Goal: Information Seeking & Learning: Learn about a topic

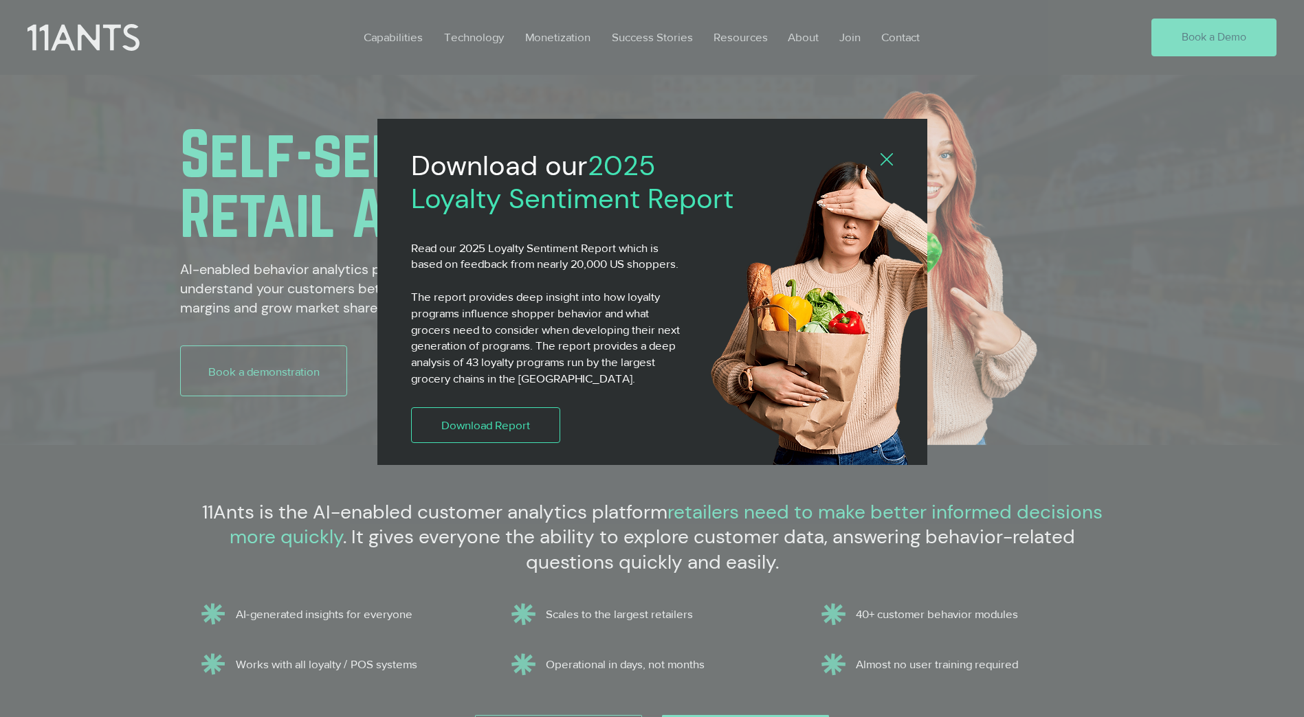
click at [893, 155] on div "Download our 2025 Loyalty Sentiment Report Read our 2025 Loyalty Sentiment Repo…" at bounding box center [652, 292] width 550 height 346
click at [884, 159] on icon "Back to site" at bounding box center [886, 159] width 12 height 12
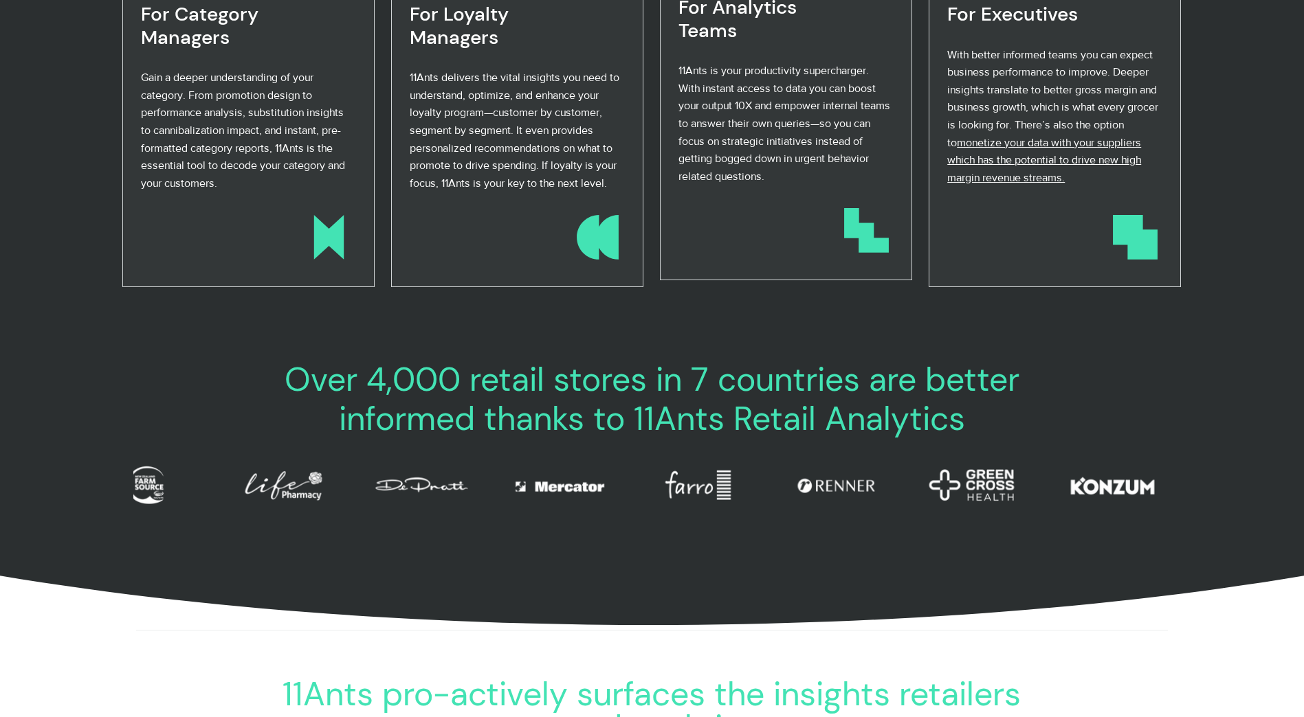
scroll to position [962, 0]
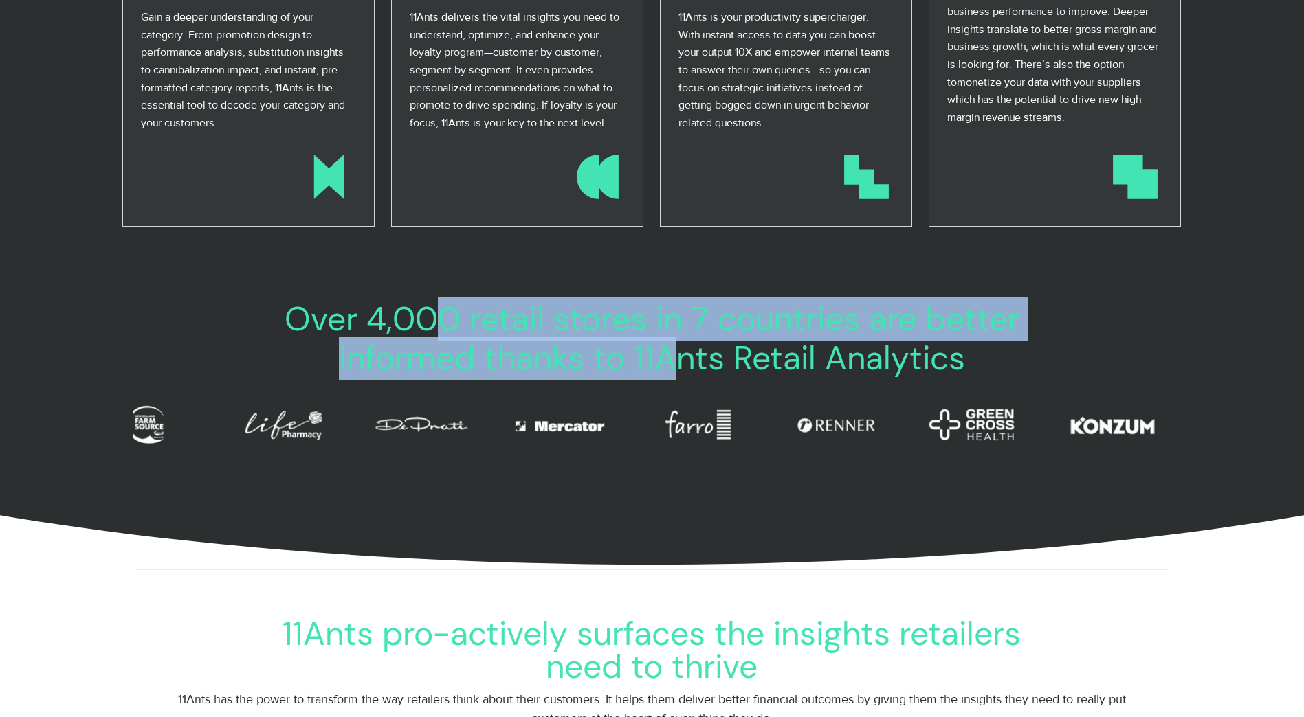
drag, startPoint x: 443, startPoint y: 339, endPoint x: 695, endPoint y: 345, distance: 253.0
click at [695, 345] on span "Over 4,000 retail stores in 7 countries are better informed thanks to 11Ants Re…" at bounding box center [652, 339] width 735 height 83
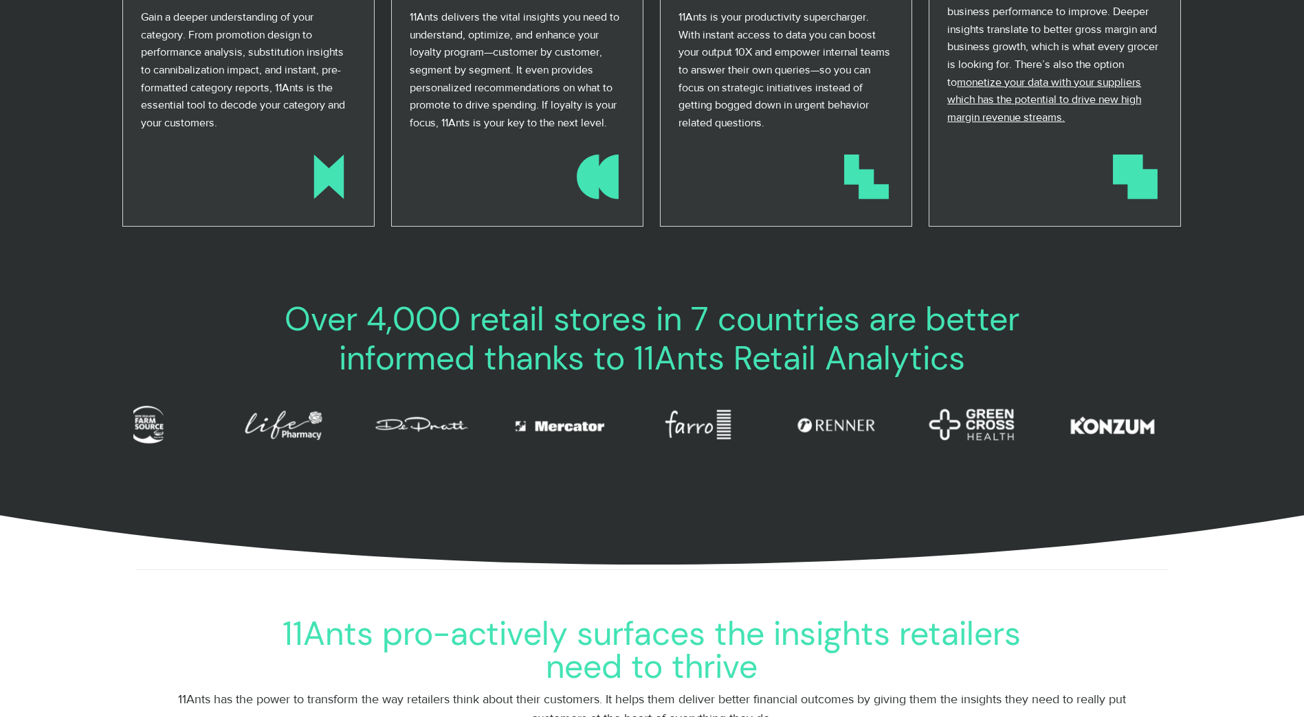
drag, startPoint x: 695, startPoint y: 345, endPoint x: 833, endPoint y: 344, distance: 137.4
click at [833, 344] on span "Over 4,000 retail stores in 7 countries are better informed thanks to 11Ants Re…" at bounding box center [652, 339] width 735 height 83
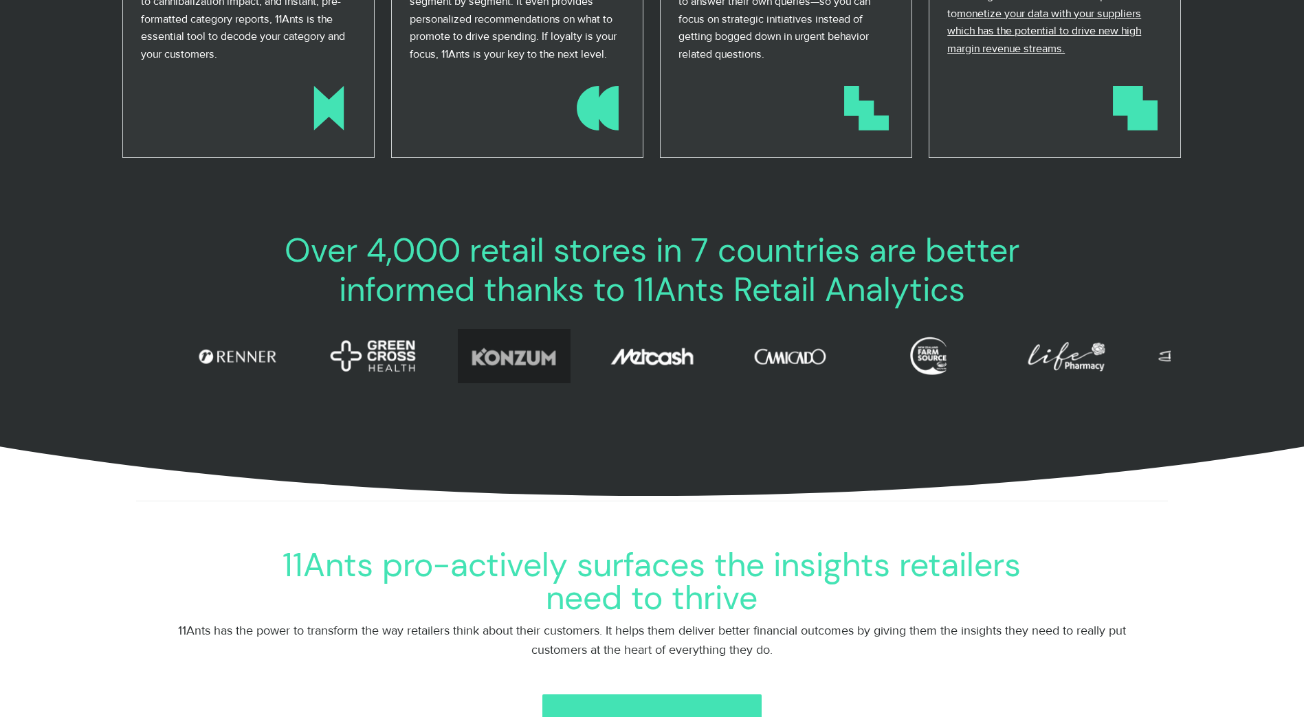
scroll to position [0, 120]
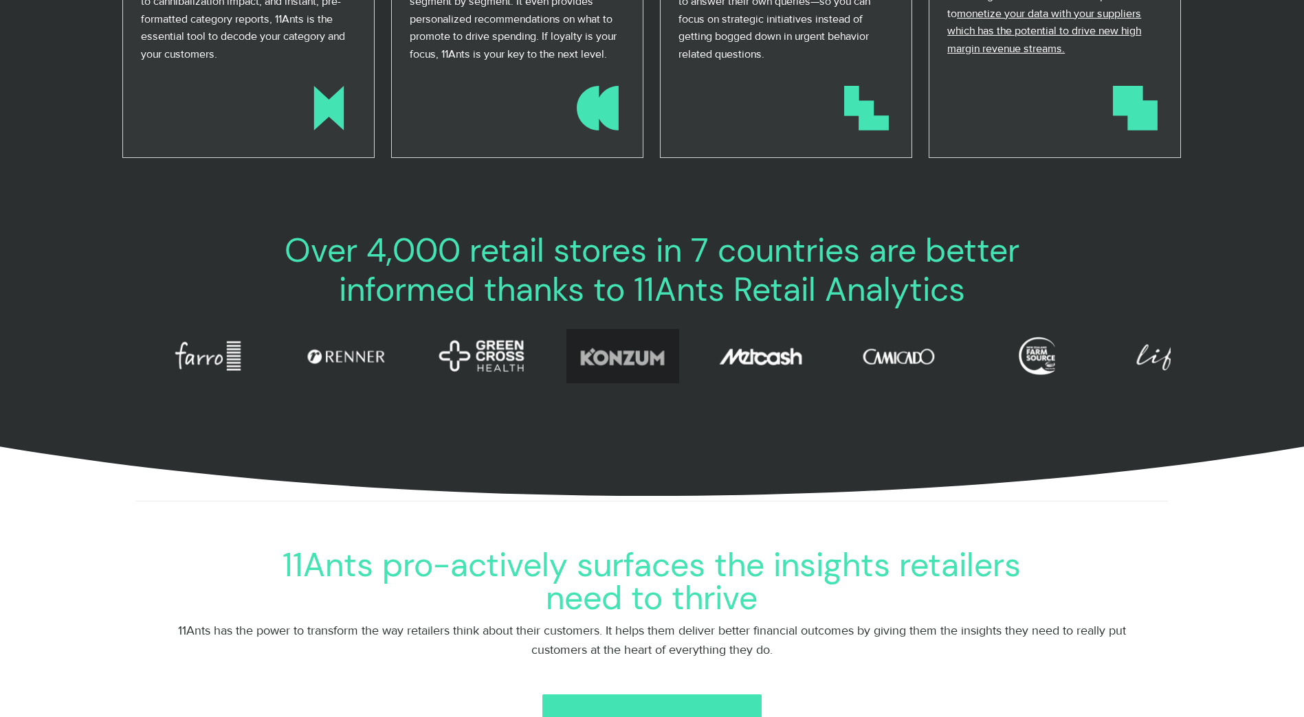
click at [617, 361] on div "konzum 11ants konzum 11ants" at bounding box center [622, 347] width 65 height 33
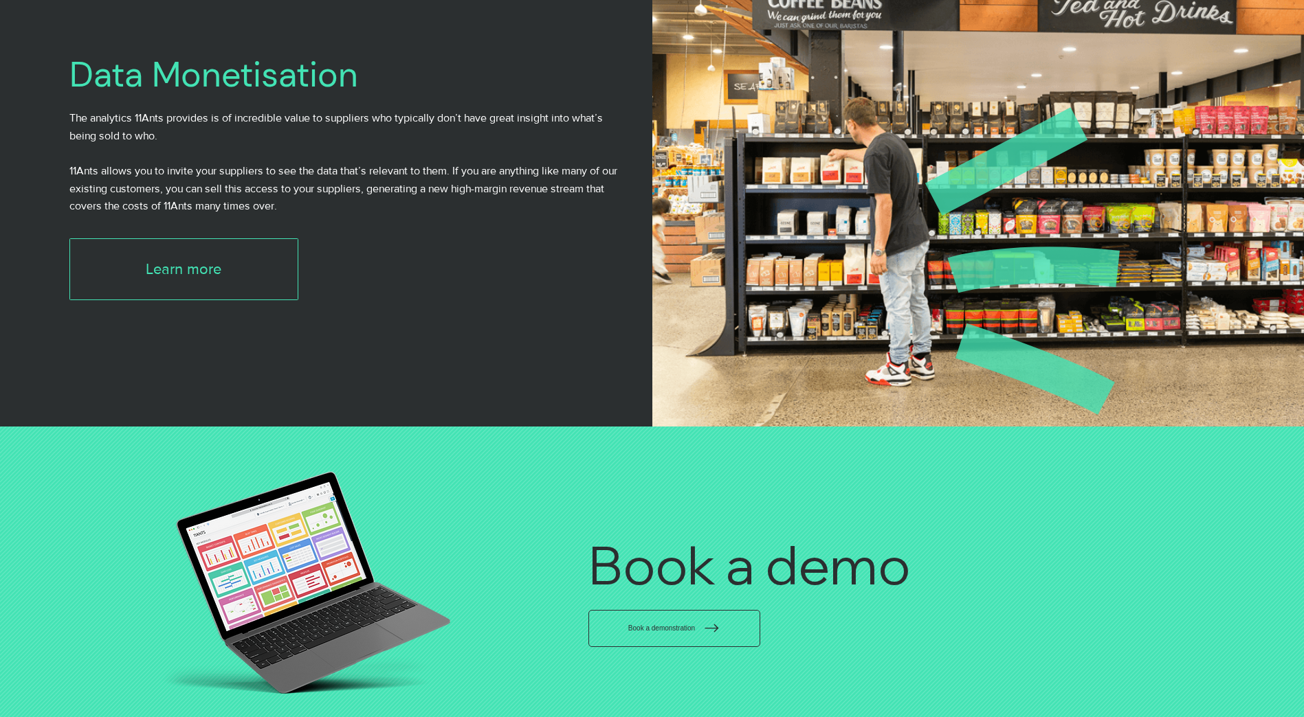
scroll to position [3299, 0]
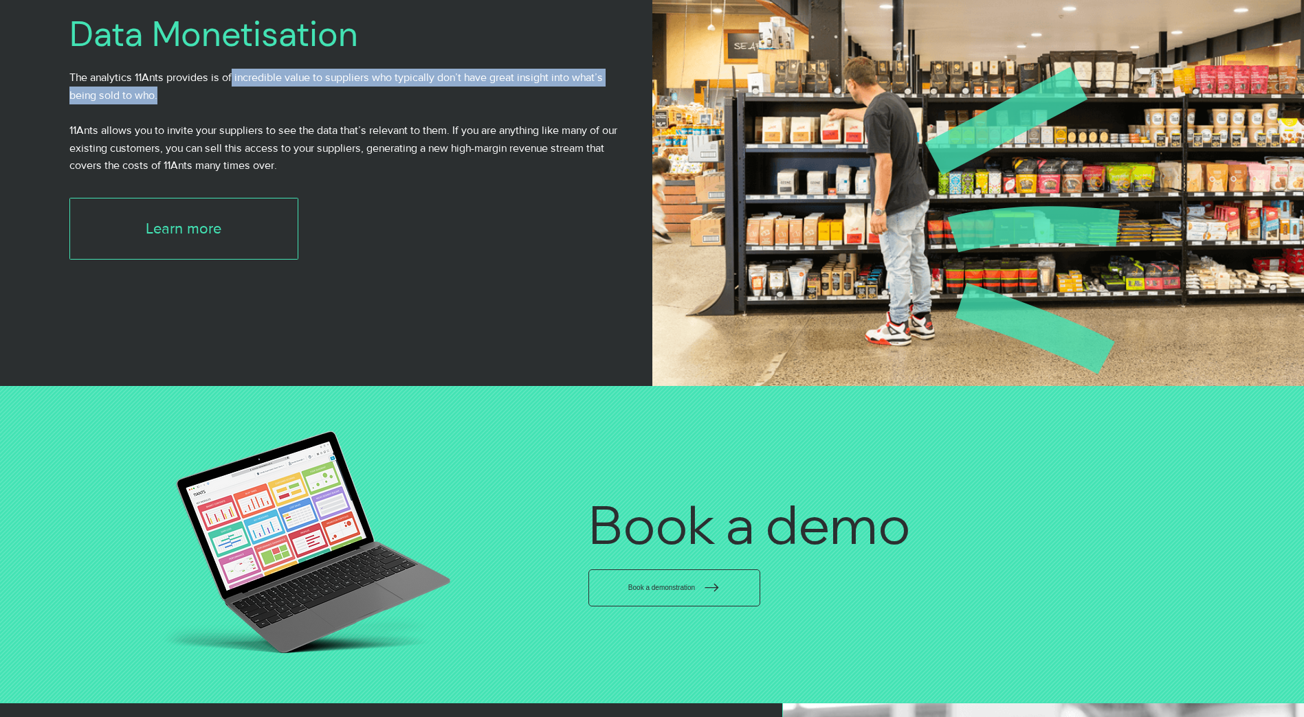
drag, startPoint x: 238, startPoint y: 87, endPoint x: 421, endPoint y: 102, distance: 183.4
click at [421, 102] on p "The analytics 11Ants provides is of incredible value to suppliers who typically…" at bounding box center [346, 86] width 554 height 35
drag, startPoint x: 421, startPoint y: 102, endPoint x: 389, endPoint y: 88, distance: 35.1
click at [389, 88] on span "The analytics 11Ants provides is of incredible value to suppliers who typically…" at bounding box center [335, 86] width 533 height 30
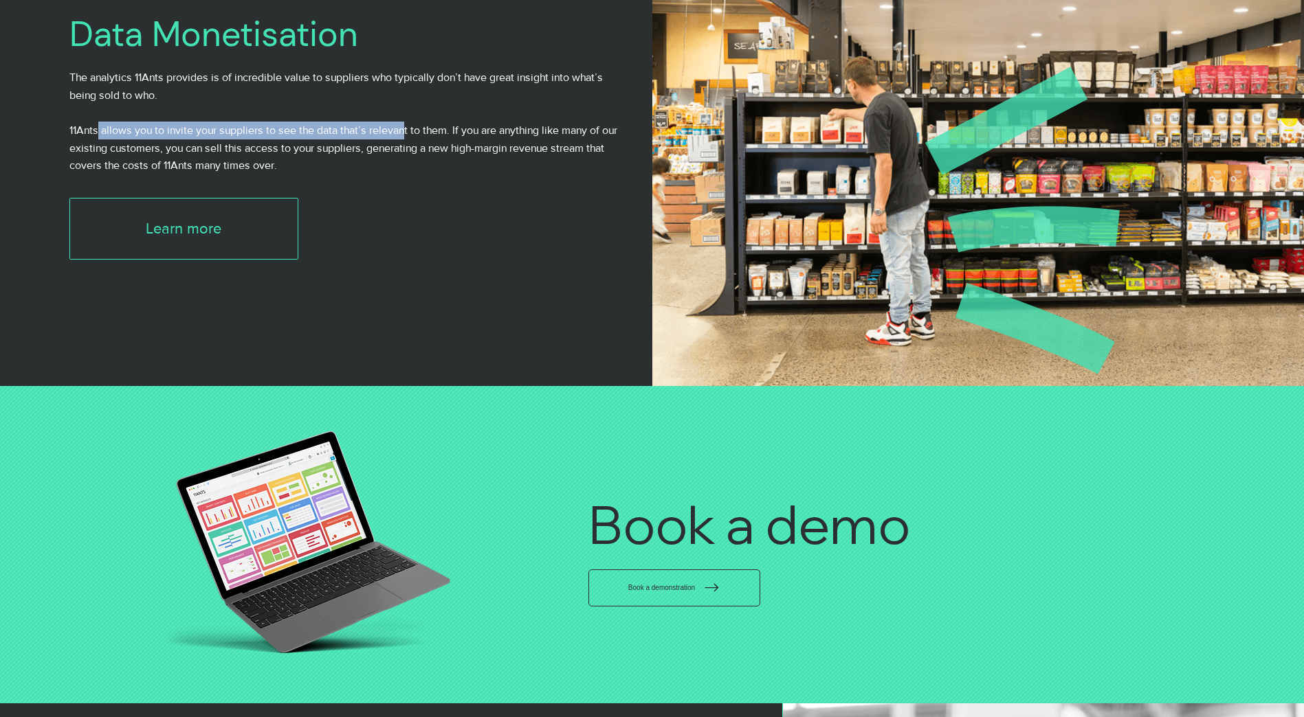
drag, startPoint x: 98, startPoint y: 139, endPoint x: 427, endPoint y: 142, distance: 329.2
click at [427, 142] on span "11Ants allows you to invite your suppliers to see the data that’s relevant to t…" at bounding box center [343, 147] width 548 height 47
drag, startPoint x: 427, startPoint y: 142, endPoint x: 390, endPoint y: 135, distance: 37.6
click at [390, 135] on span "11Ants allows you to invite your suppliers to see the data that’s relevant to t…" at bounding box center [343, 147] width 548 height 47
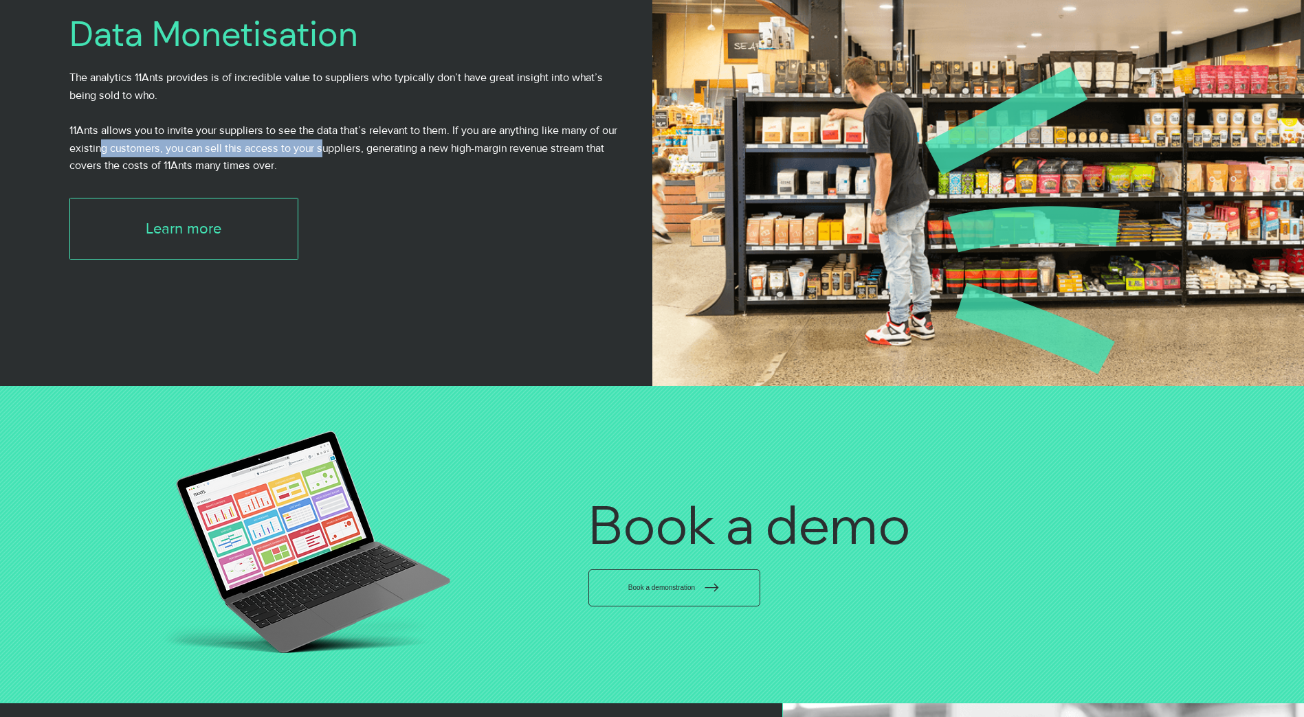
drag, startPoint x: 100, startPoint y: 154, endPoint x: 347, endPoint y: 162, distance: 247.5
click at [347, 162] on p "11Ants allows you to invite your suppliers to see the data that’s relevant to t…" at bounding box center [346, 148] width 554 height 53
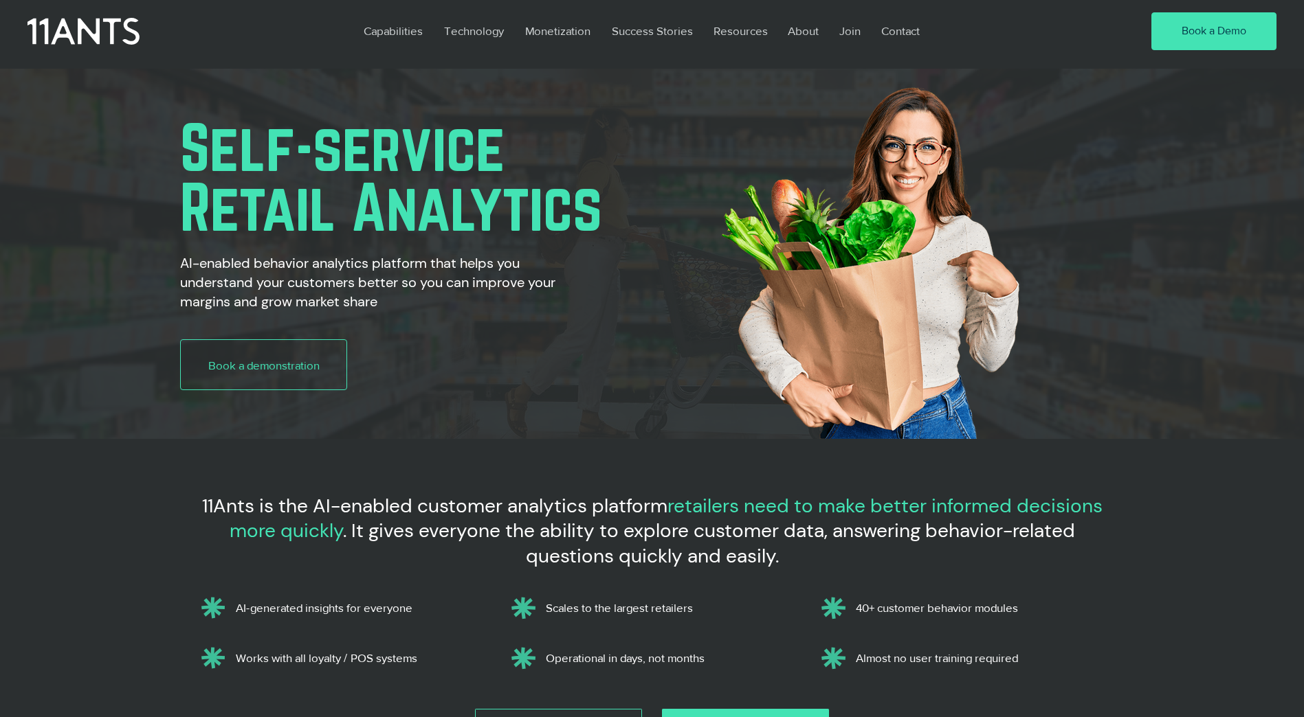
scroll to position [0, 0]
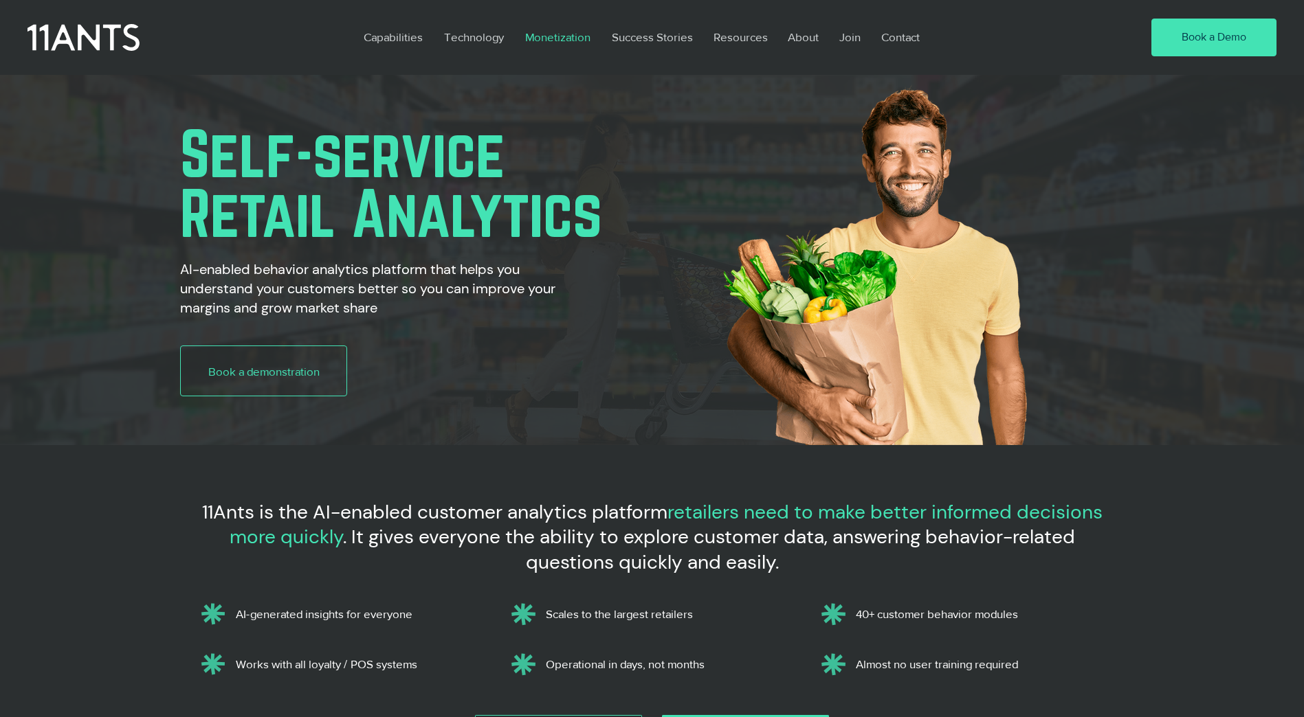
click at [561, 38] on p "Monetization" at bounding box center [557, 37] width 79 height 32
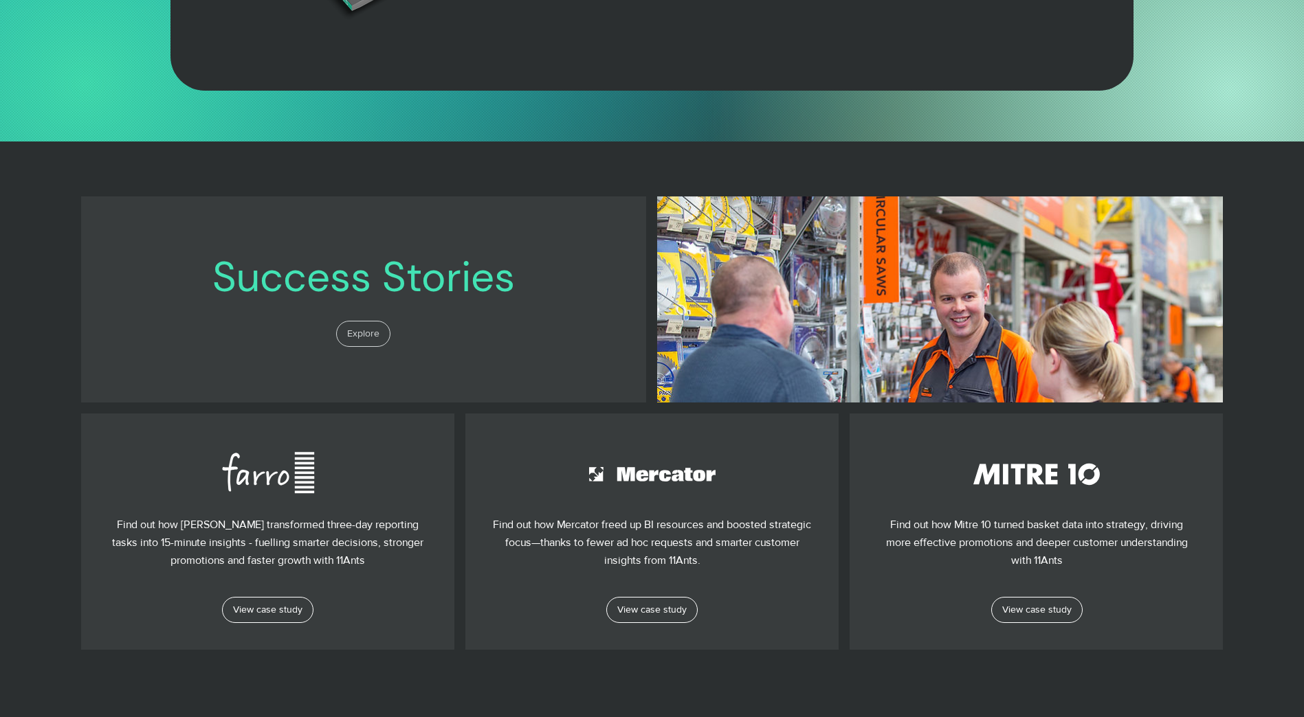
scroll to position [1237, 0]
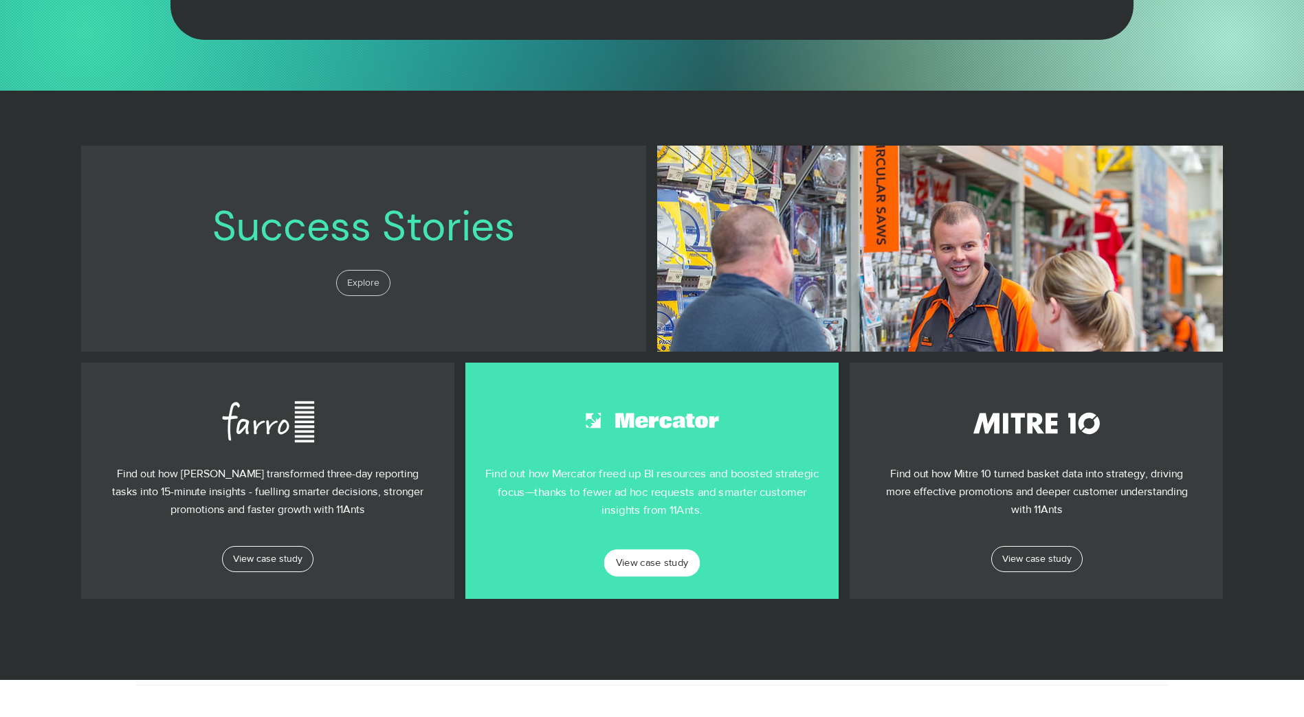
click at [666, 567] on span "View case study" at bounding box center [652, 563] width 73 height 14
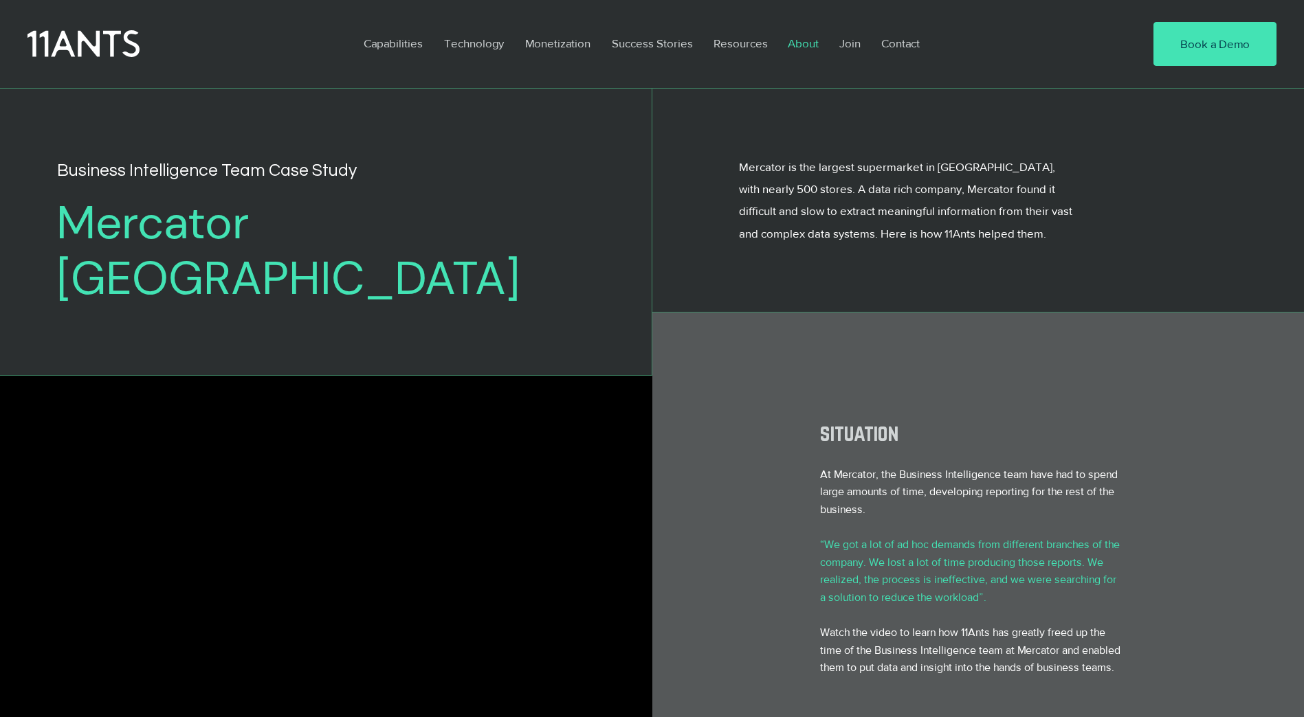
click at [810, 42] on p "About" at bounding box center [803, 43] width 45 height 32
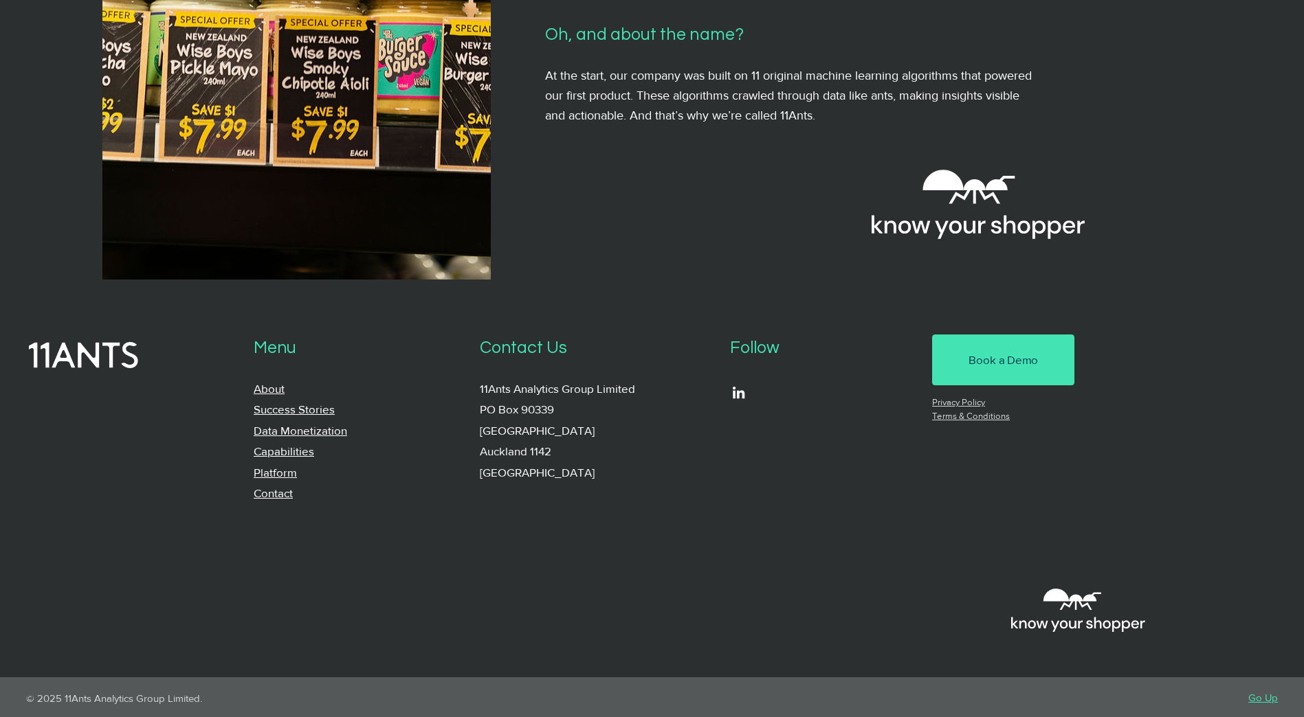
scroll to position [1247, 0]
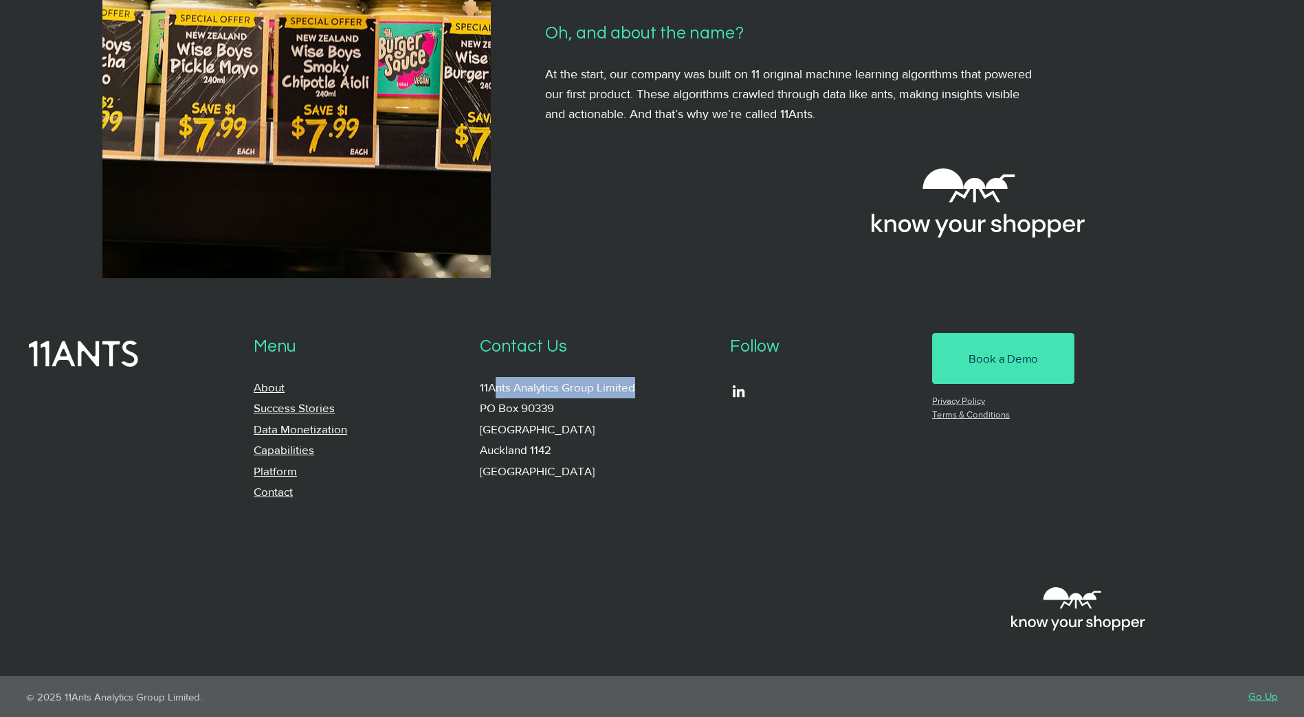
drag, startPoint x: 493, startPoint y: 385, endPoint x: 647, endPoint y: 383, distance: 153.9
click at [647, 383] on p "11Ants Analytics Group Limited PO Box 90339 Victoria Street West Auckland 1142 …" at bounding box center [595, 429] width 231 height 105
drag, startPoint x: 647, startPoint y: 383, endPoint x: 658, endPoint y: 386, distance: 10.7
click at [659, 384] on p "11Ants Analytics Group Limited PO Box 90339 Victoria Street West Auckland 1142 …" at bounding box center [595, 429] width 231 height 105
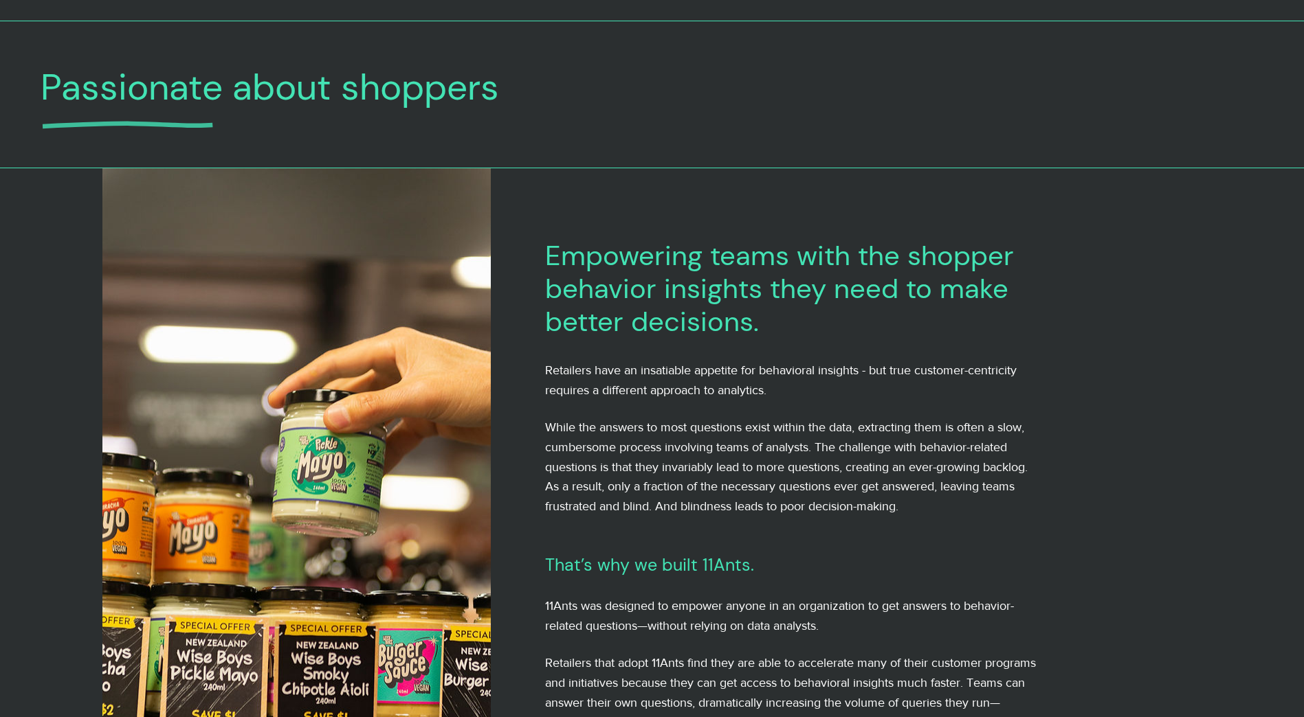
scroll to position [0, 0]
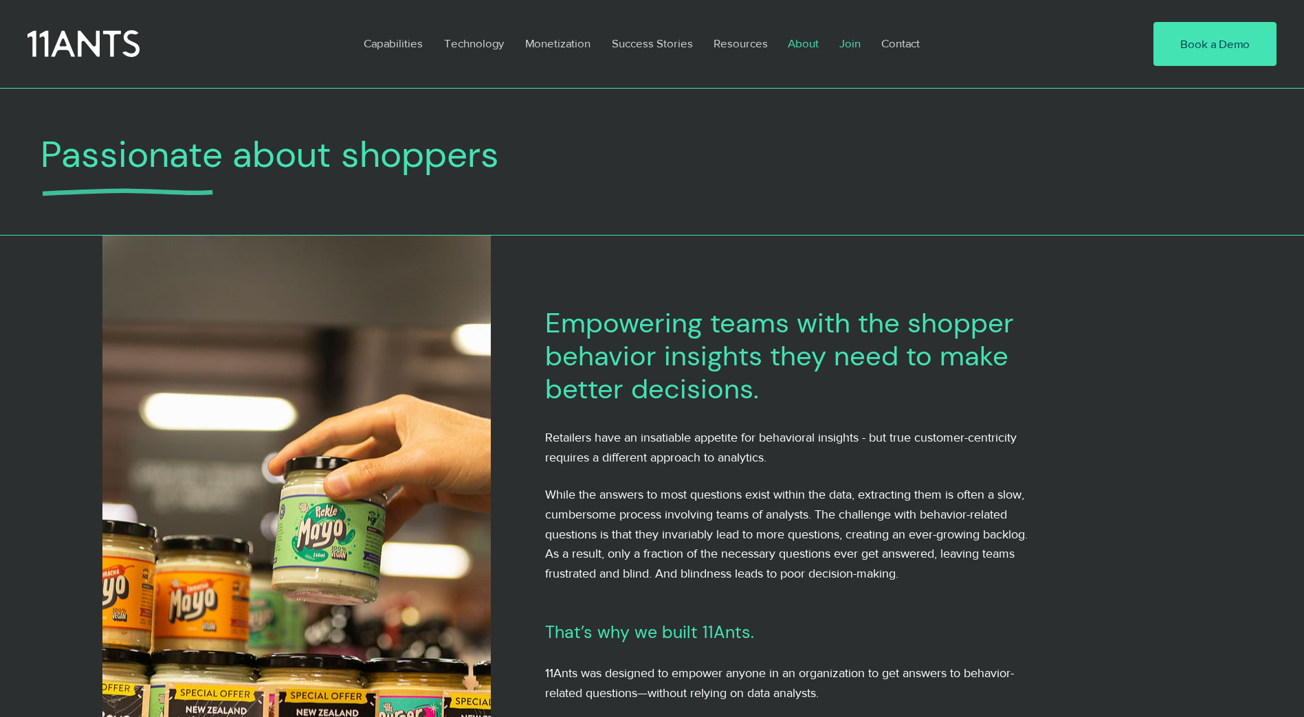
click at [851, 43] on p "Join" at bounding box center [849, 43] width 35 height 32
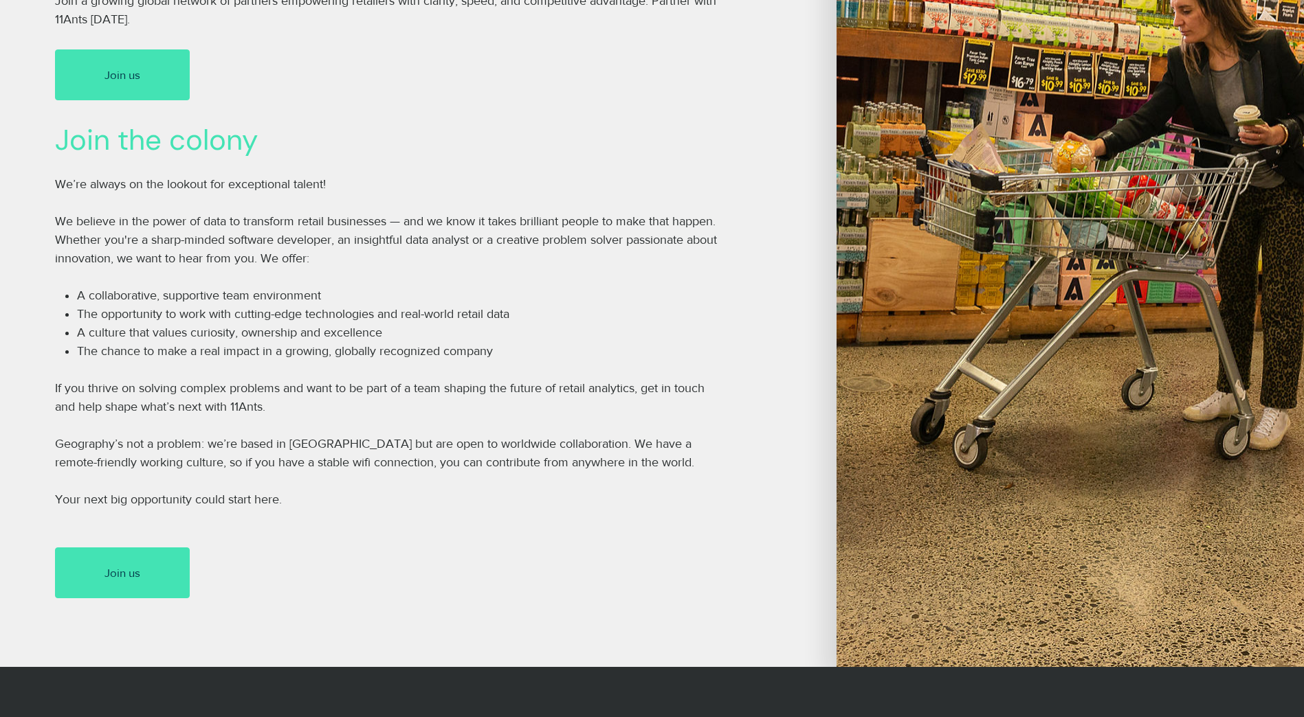
scroll to position [618, 0]
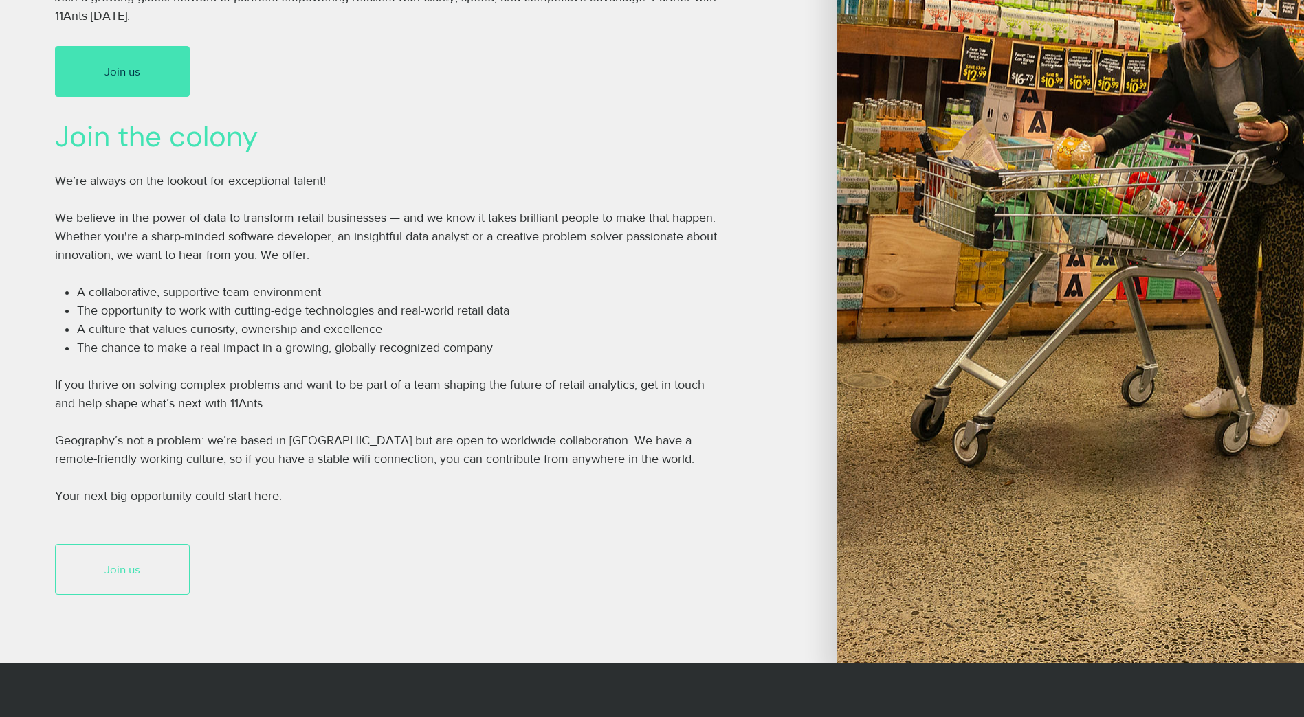
click at [124, 566] on span "Join us" at bounding box center [122, 569] width 36 height 16
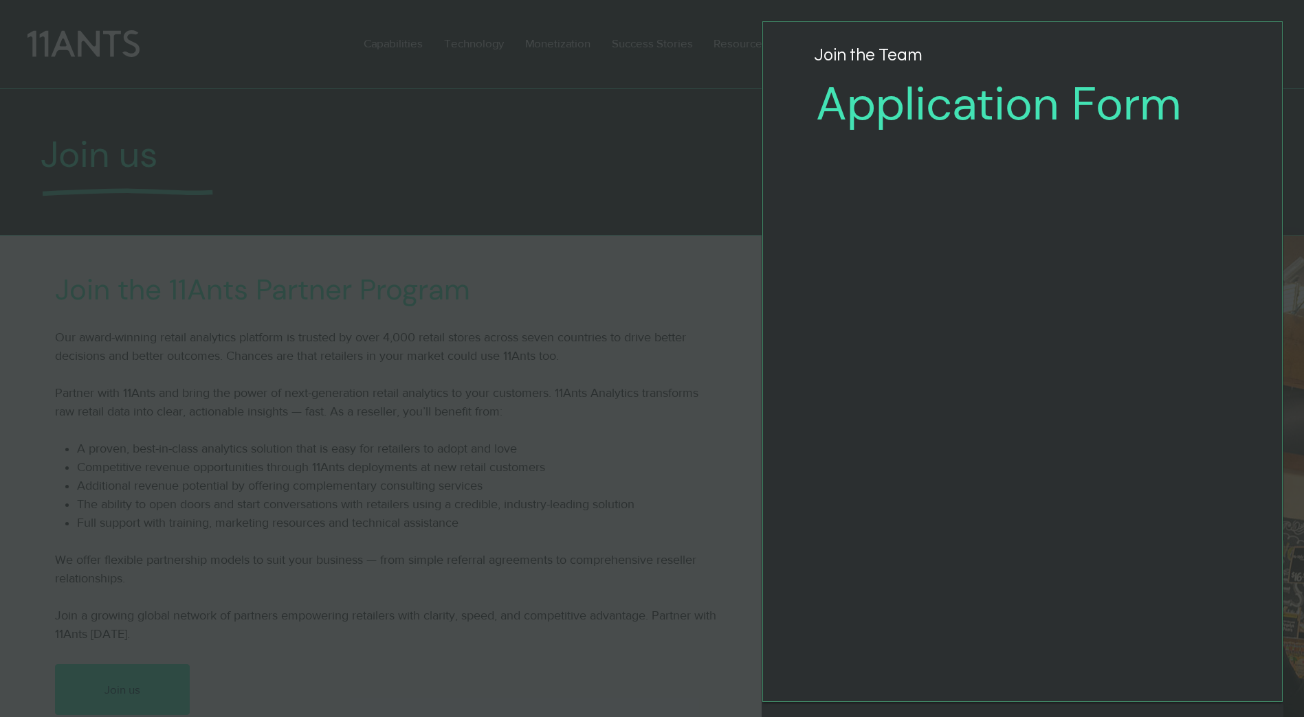
click at [183, 394] on div "Application Form" at bounding box center [652, 358] width 1304 height 717
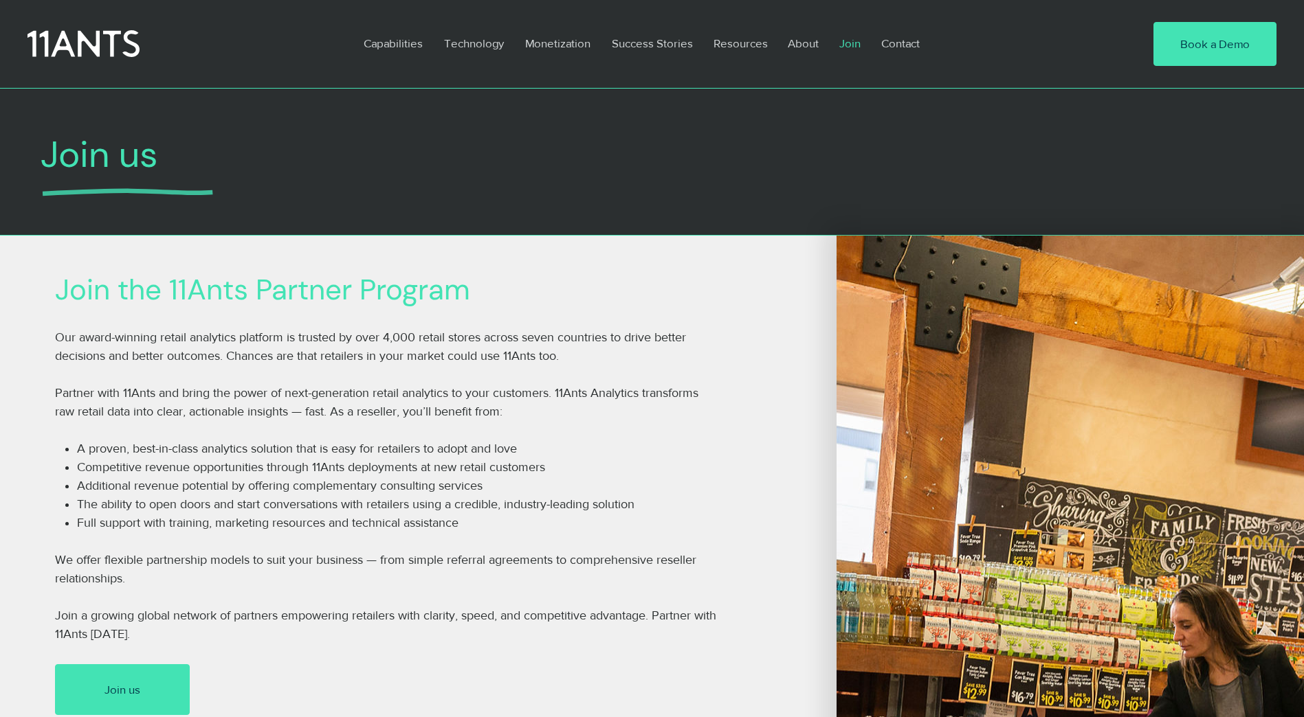
scroll to position [618, 0]
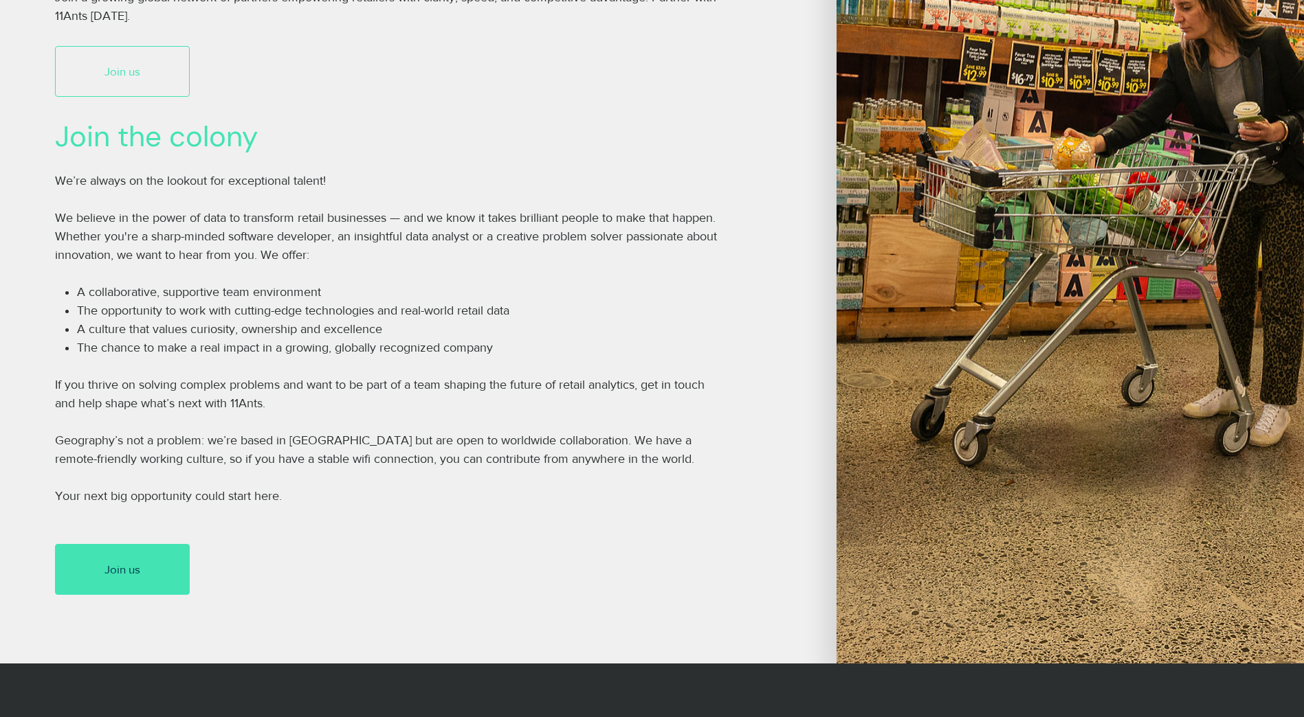
click at [140, 84] on link "Join us" at bounding box center [122, 71] width 135 height 51
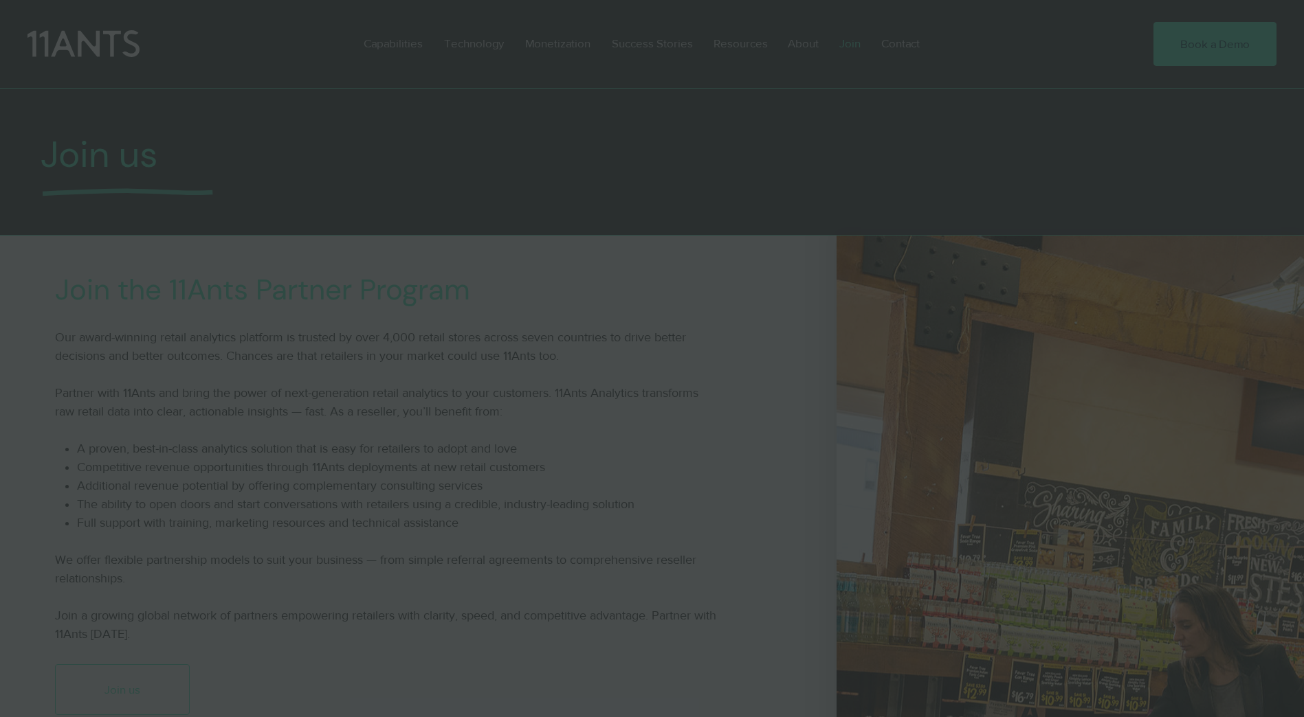
scroll to position [0, 0]
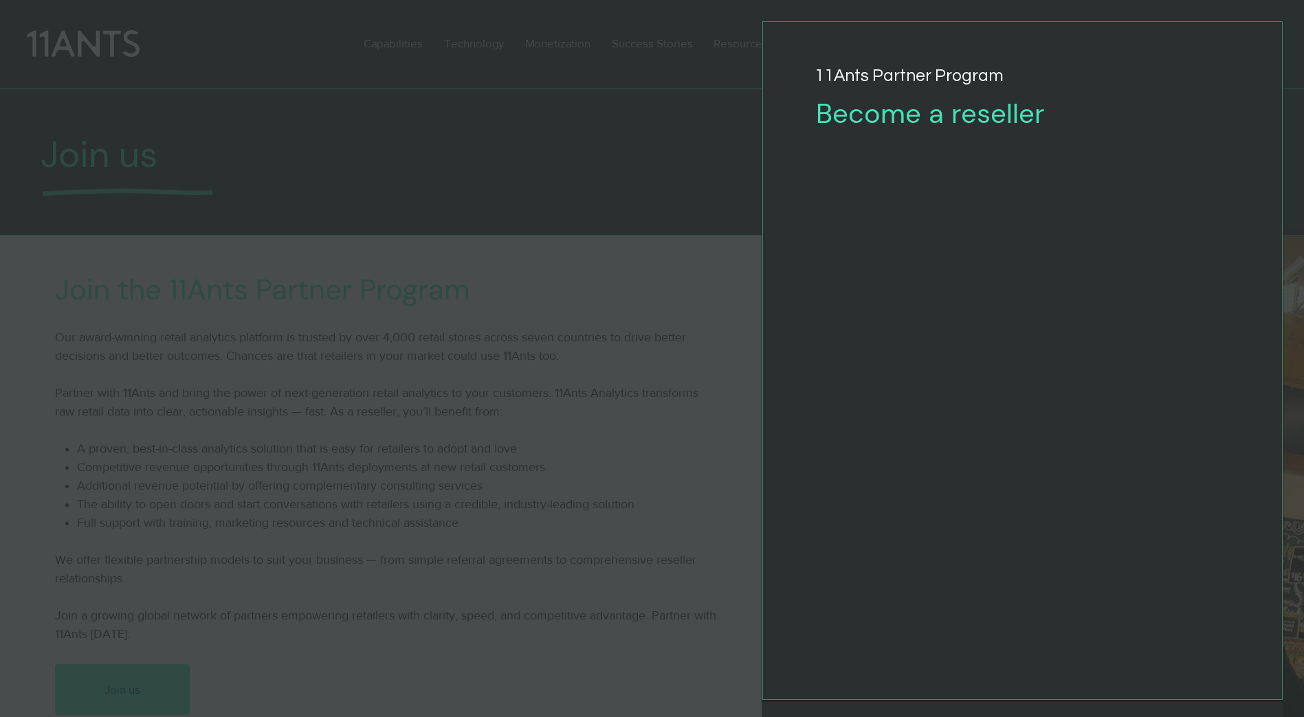
click at [739, 109] on div "Join the 11Ants Partner Program" at bounding box center [652, 358] width 1304 height 717
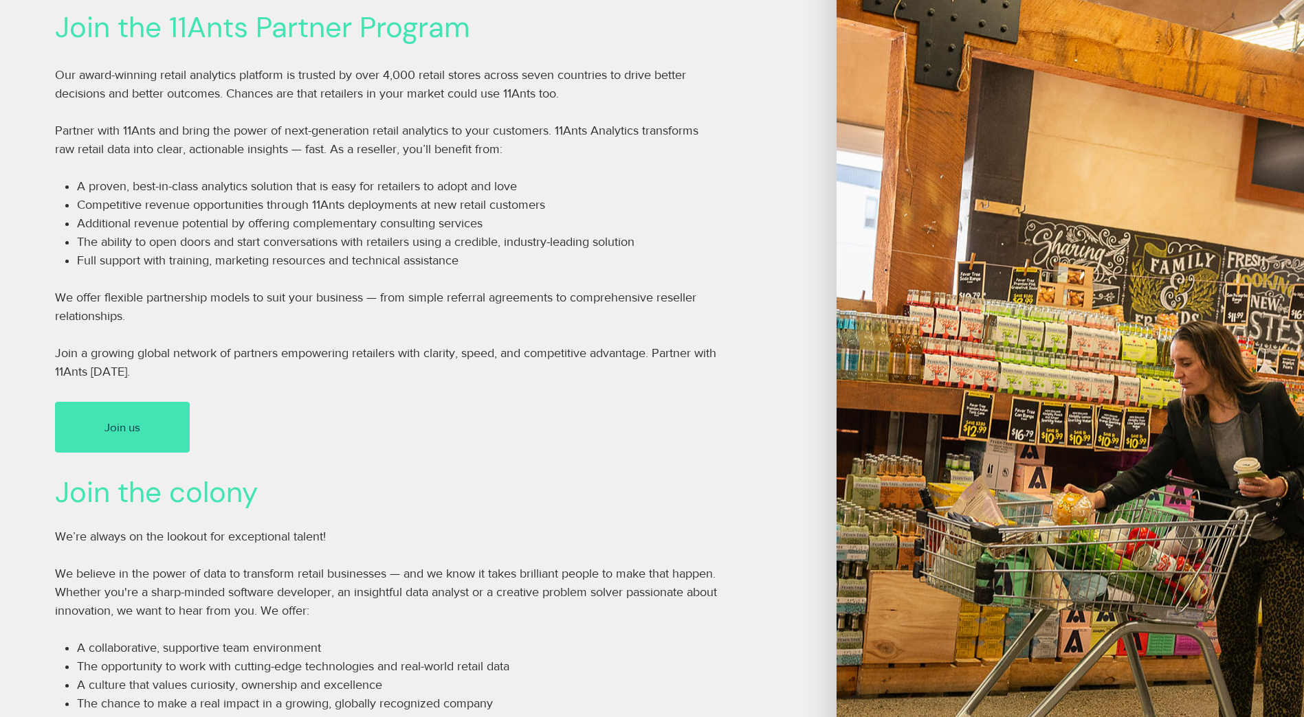
scroll to position [182, 0]
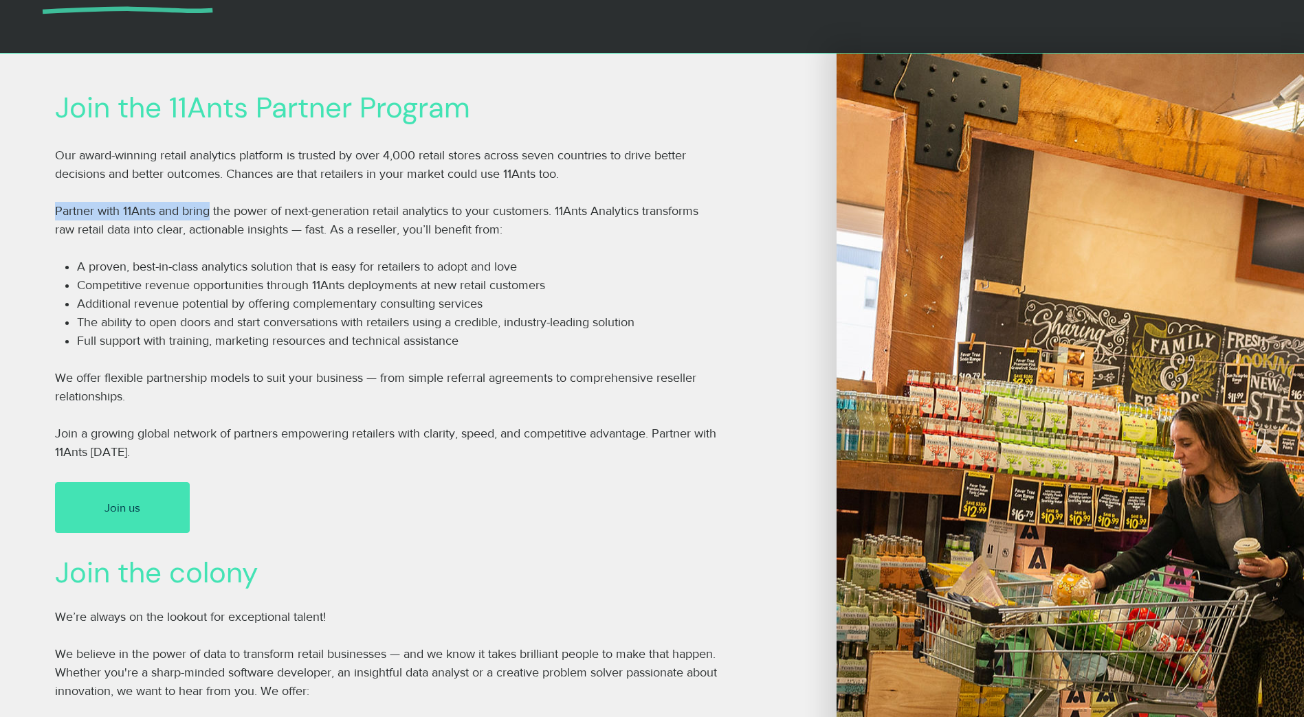
drag, startPoint x: 208, startPoint y: 210, endPoint x: 430, endPoint y: 181, distance: 223.8
click at [430, 181] on div "Our award-winning retail analytics platform is trusted by over 4,000 retail sto…" at bounding box center [386, 303] width 663 height 315
drag, startPoint x: 430, startPoint y: 181, endPoint x: 424, endPoint y: 203, distance: 22.0
click at [425, 203] on p "Partner with 11Ants and bring the power of next-generation retail analytics to …" at bounding box center [386, 220] width 663 height 37
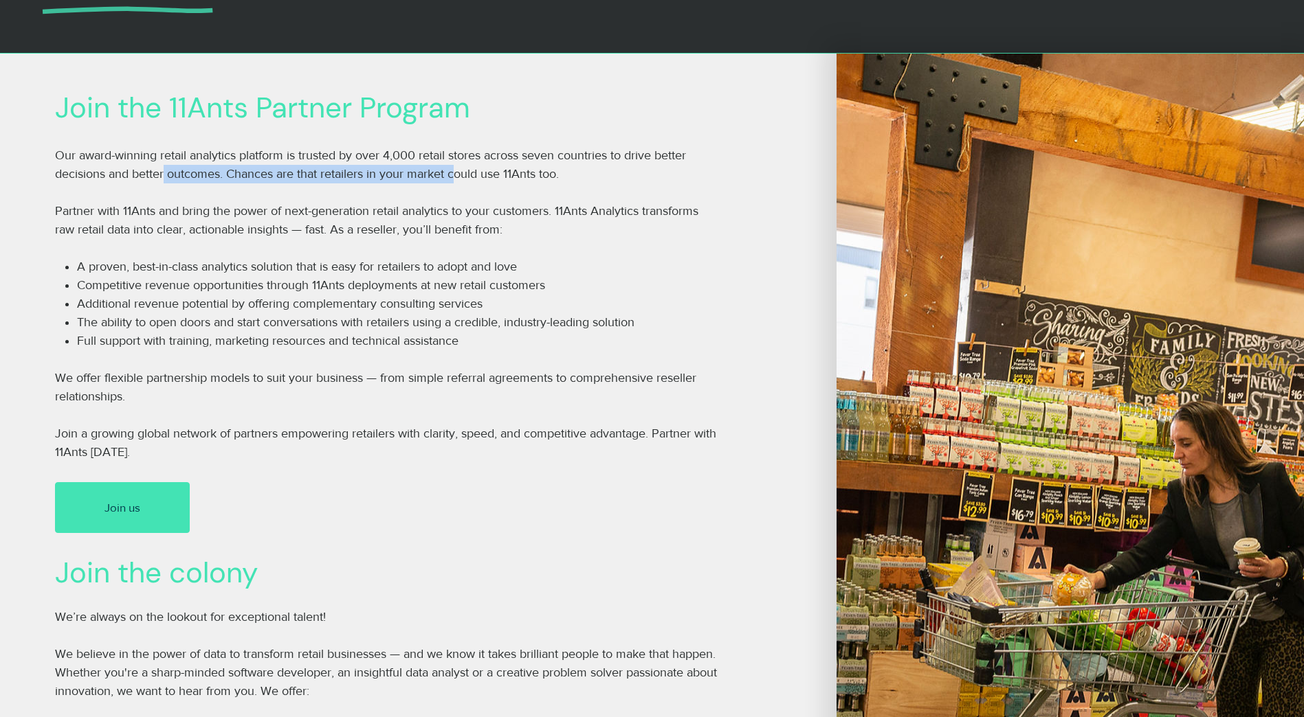
drag, startPoint x: 165, startPoint y: 172, endPoint x: 459, endPoint y: 178, distance: 294.2
click at [459, 178] on span "Our award-winning retail analytics platform is trusted by over 4,000 retail sto…" at bounding box center [370, 164] width 631 height 32
click at [429, 191] on p "​" at bounding box center [386, 192] width 663 height 19
drag, startPoint x: 296, startPoint y: 179, endPoint x: 537, endPoint y: 175, distance: 240.6
click at [537, 175] on span "Our award-winning retail analytics platform is trusted by over 4,000 retail sto…" at bounding box center [370, 164] width 631 height 32
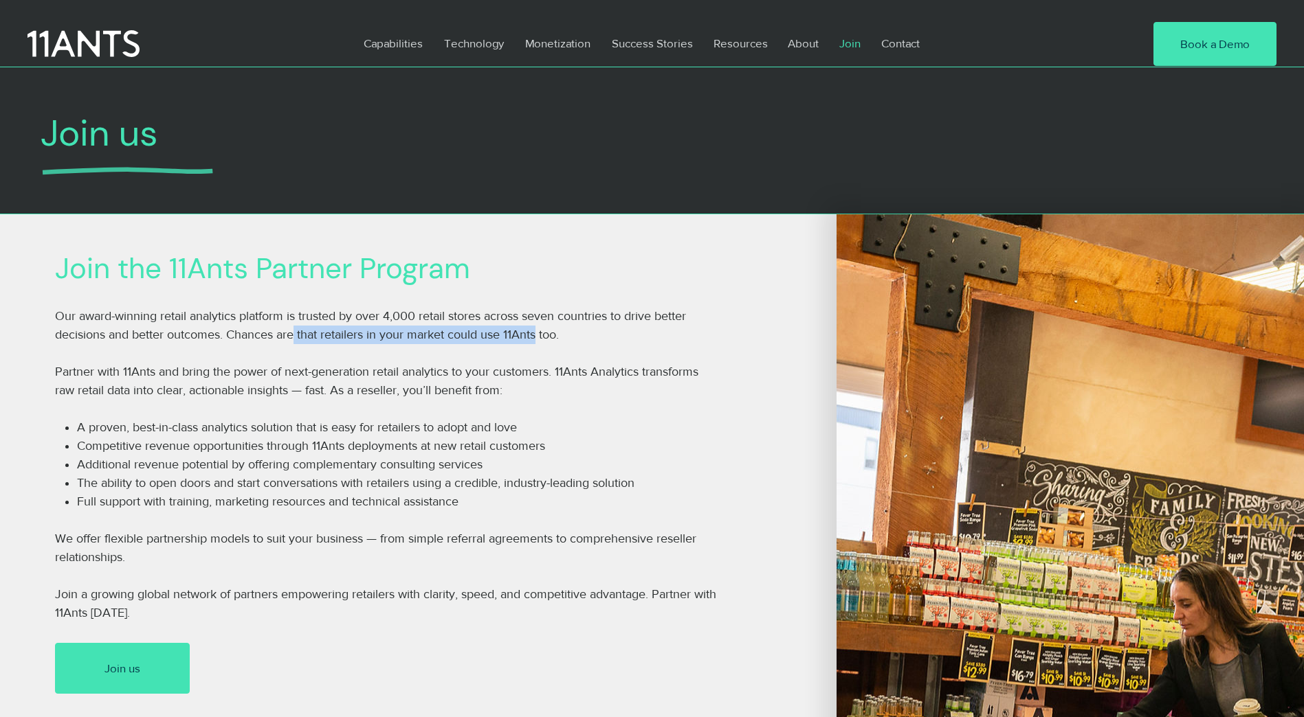
scroll to position [0, 0]
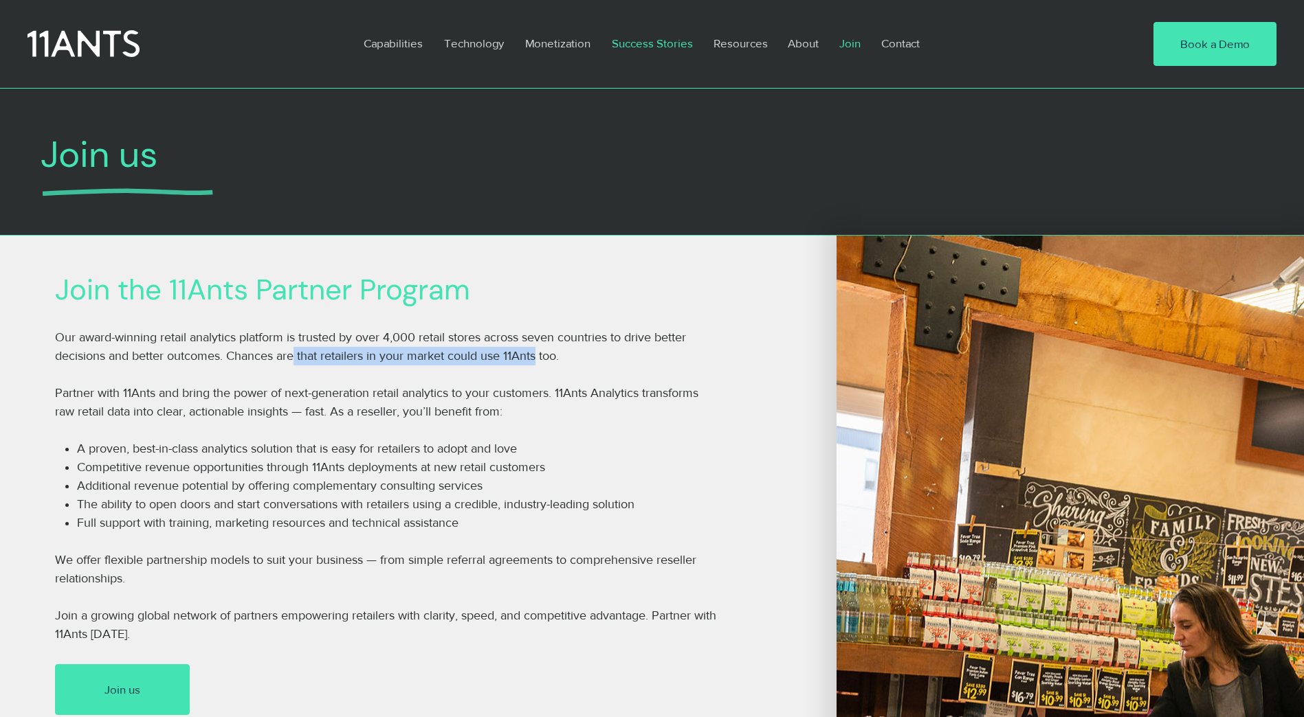
click at [627, 37] on p "Success Stories" at bounding box center [652, 43] width 95 height 32
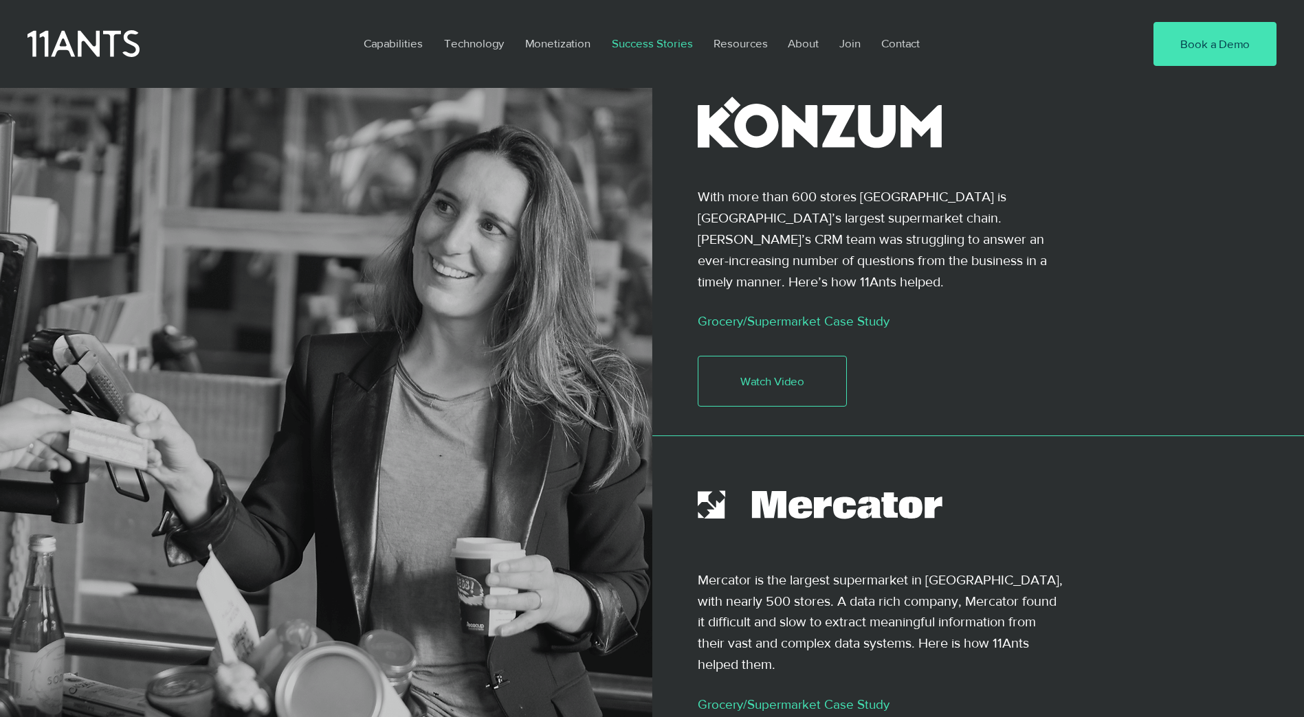
scroll to position [206, 0]
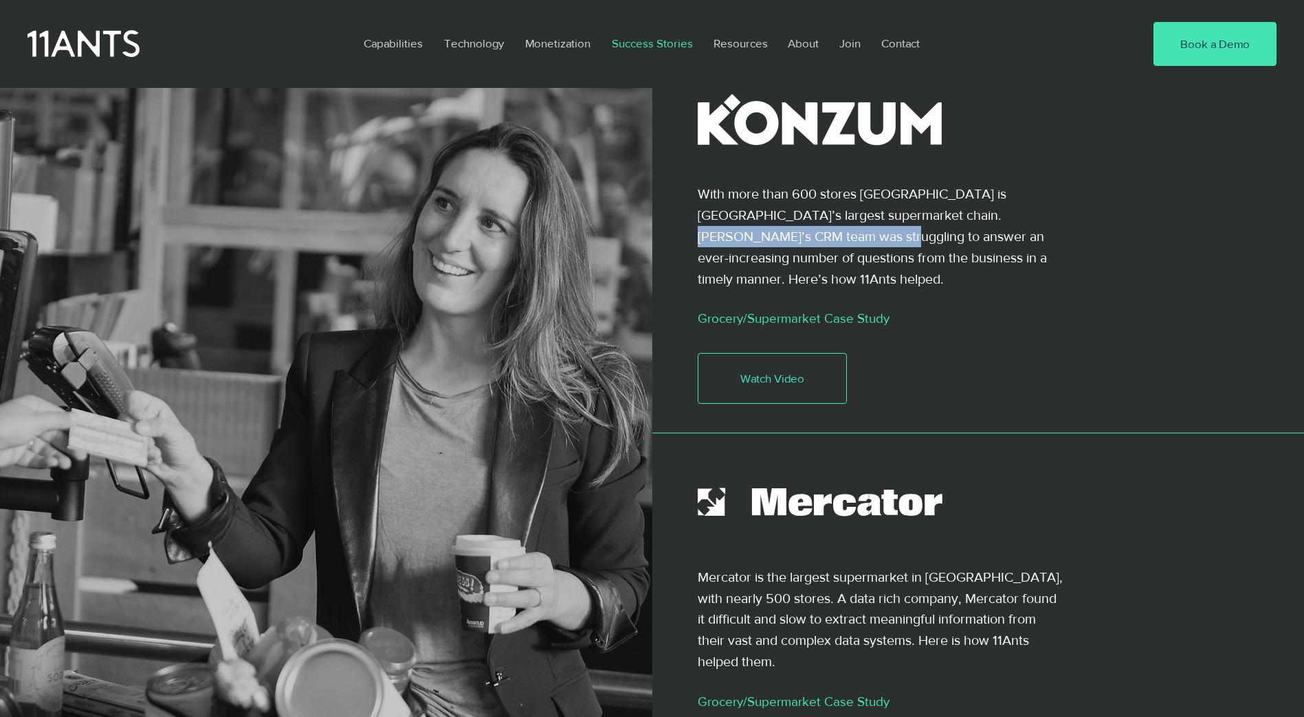
drag, startPoint x: 805, startPoint y: 238, endPoint x: 965, endPoint y: 221, distance: 161.0
click at [965, 221] on p "With more than 600 stores Konzum is Croatia’s largest supermarket chain. Konzum…" at bounding box center [875, 236] width 355 height 106
drag, startPoint x: 965, startPoint y: 221, endPoint x: 871, endPoint y: 269, distance: 104.8
click at [873, 271] on div at bounding box center [875, 259] width 355 height 348
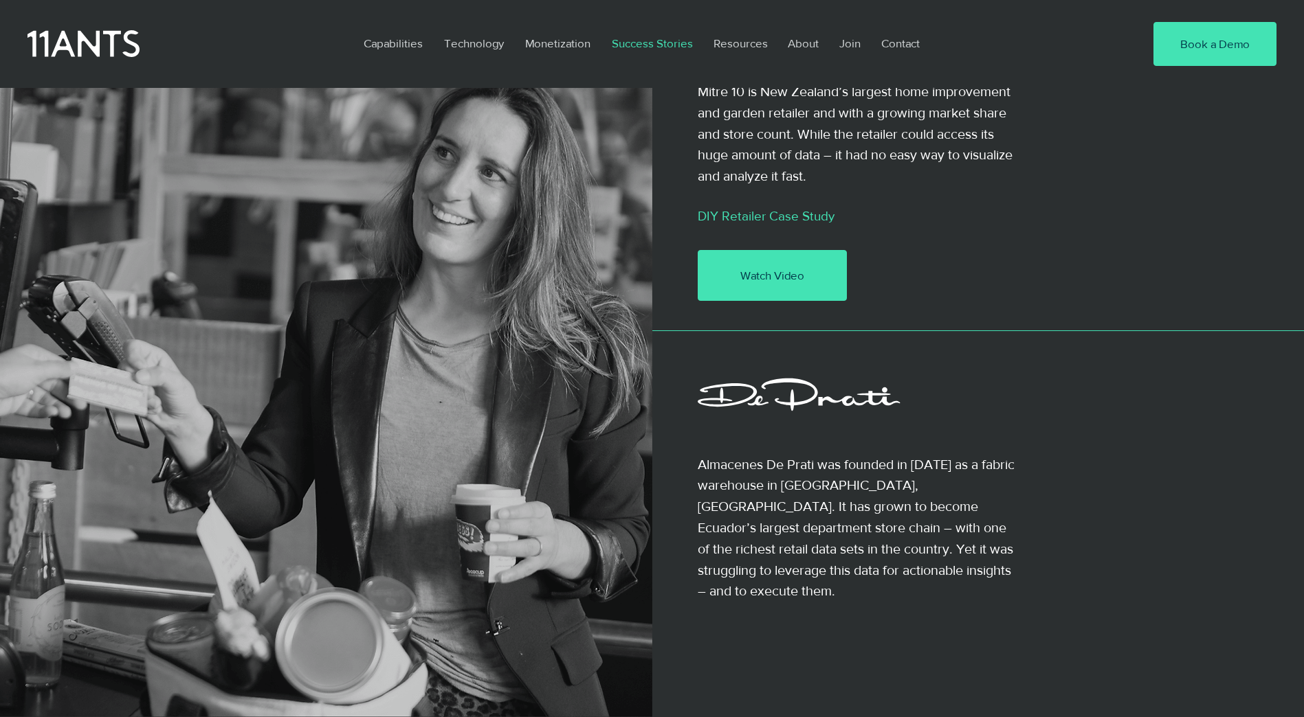
scroll to position [1787, 0]
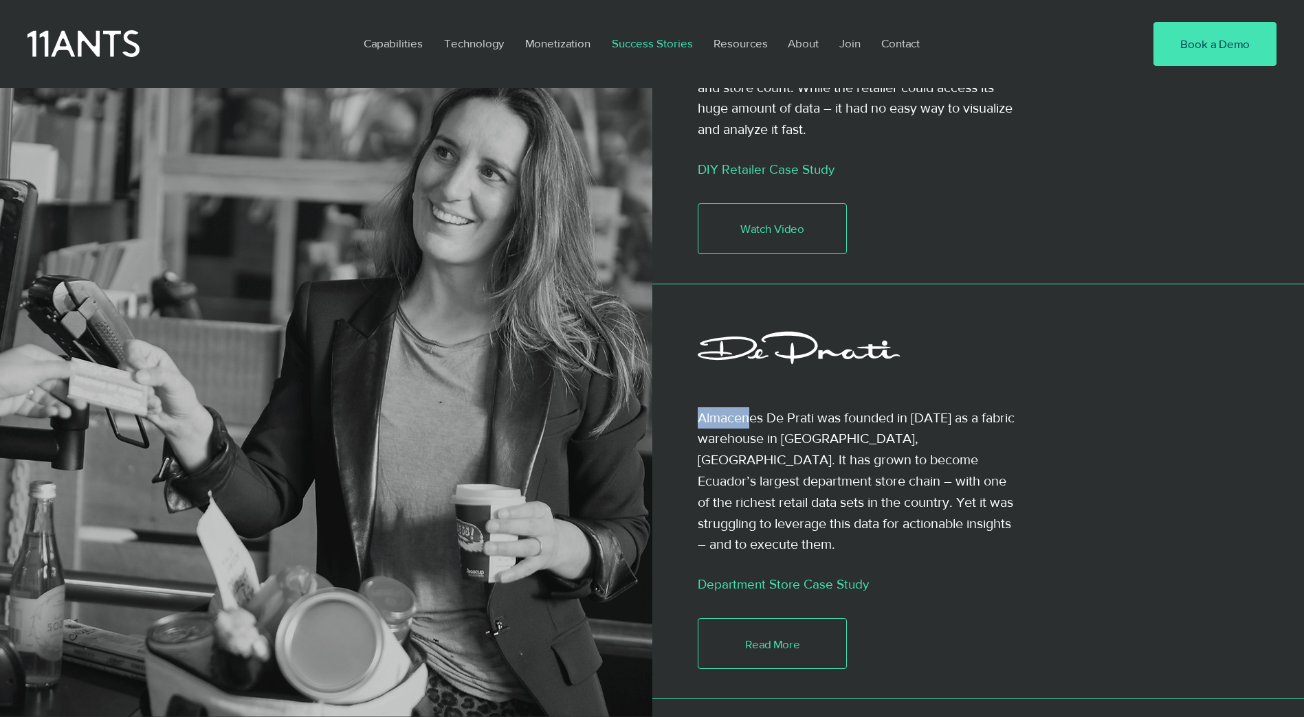
drag, startPoint x: 753, startPoint y: 383, endPoint x: 987, endPoint y: 369, distance: 234.1
click at [987, 408] on p "Almacenes De Prati was founded in 1940 as a fabric warehouse in Guayaquil, Ecua…" at bounding box center [859, 482] width 323 height 148
drag, startPoint x: 987, startPoint y: 369, endPoint x: 987, endPoint y: 404, distance: 35.0
click at [987, 408] on p "Almacenes De Prati was founded in 1940 as a fabric warehouse in Guayaquil, Ecua…" at bounding box center [859, 482] width 323 height 148
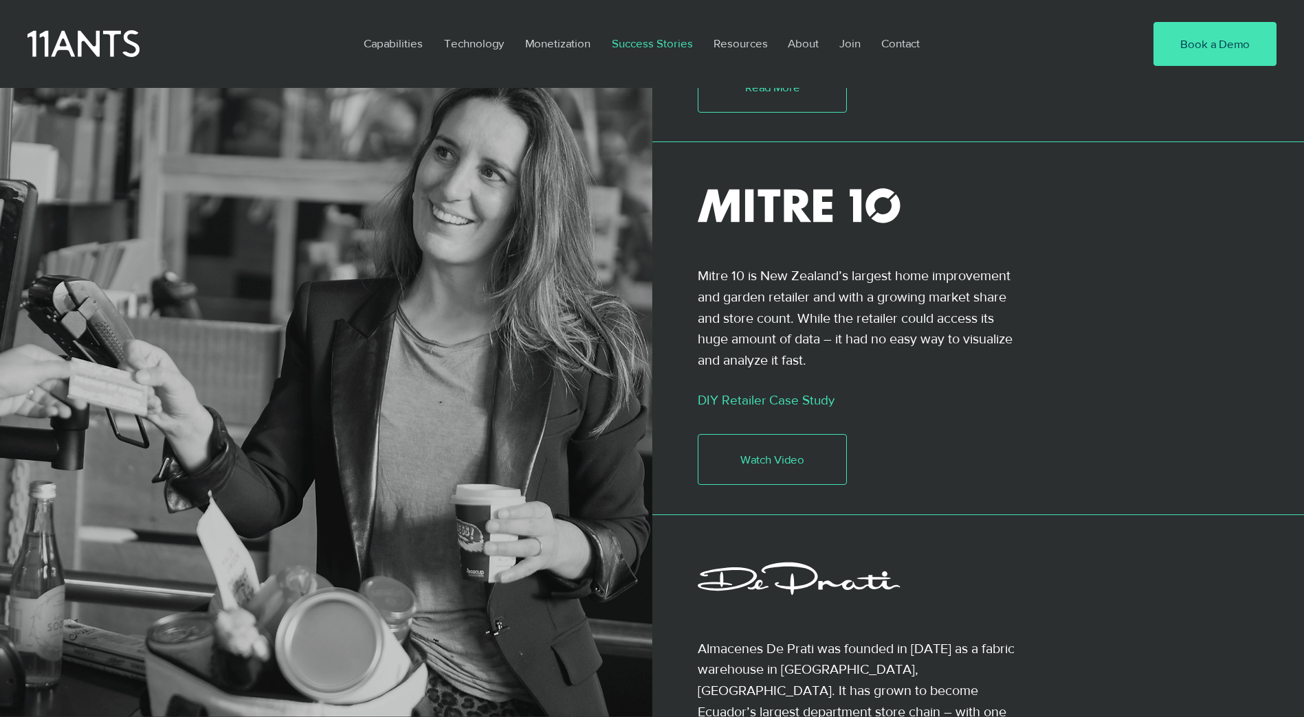
scroll to position [1553, 0]
click at [770, 45] on p "Resources" at bounding box center [740, 43] width 68 height 32
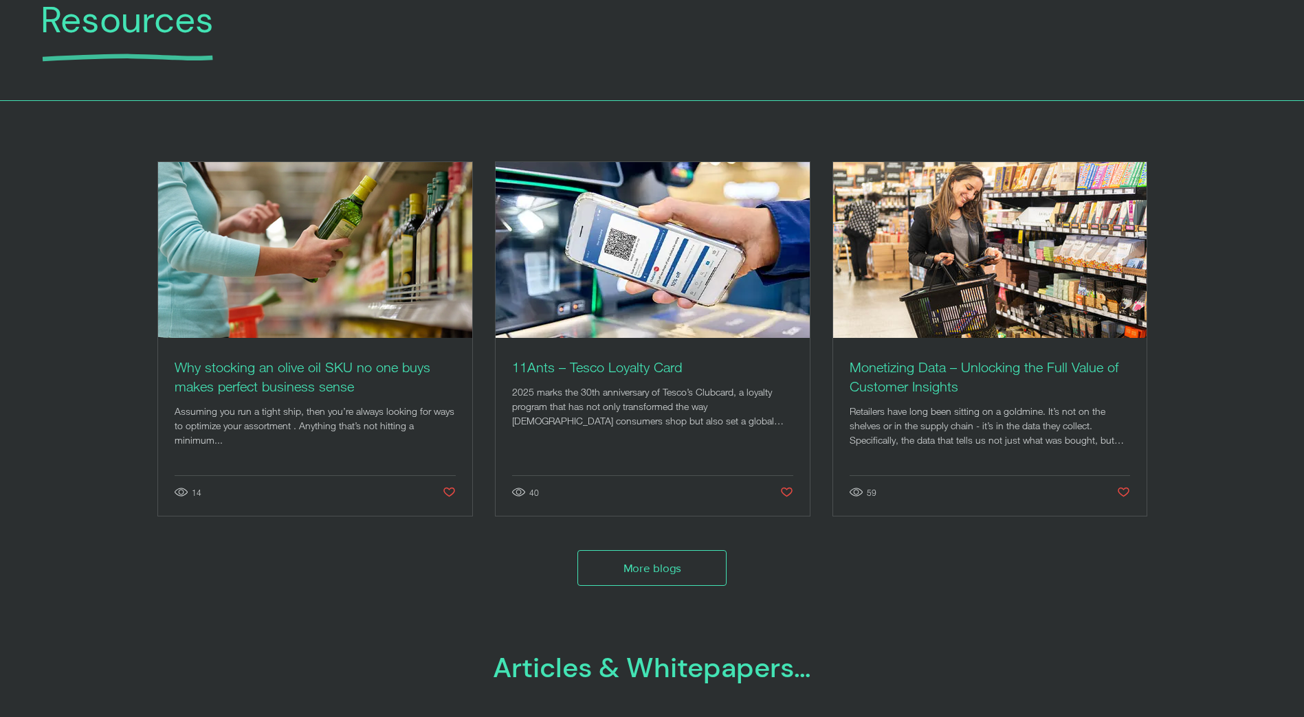
scroll to position [137, 0]
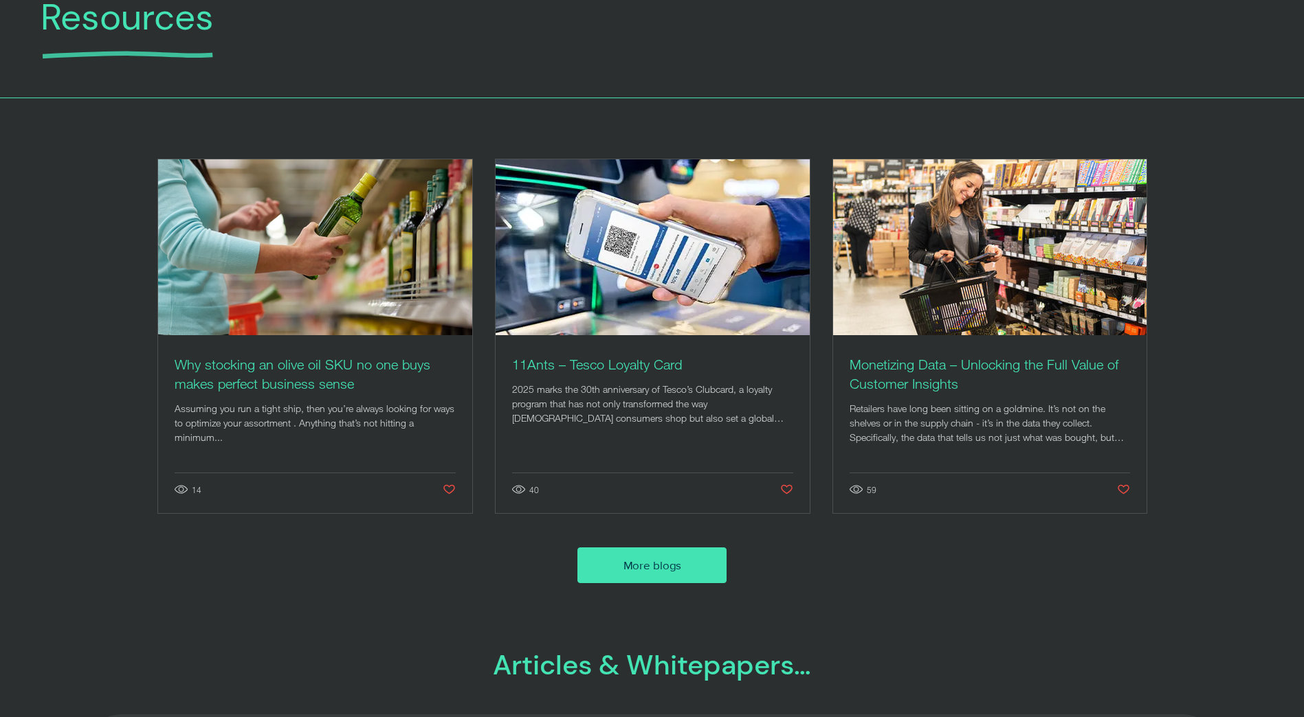
click at [654, 577] on link "More blogs" at bounding box center [652, 566] width 150 height 36
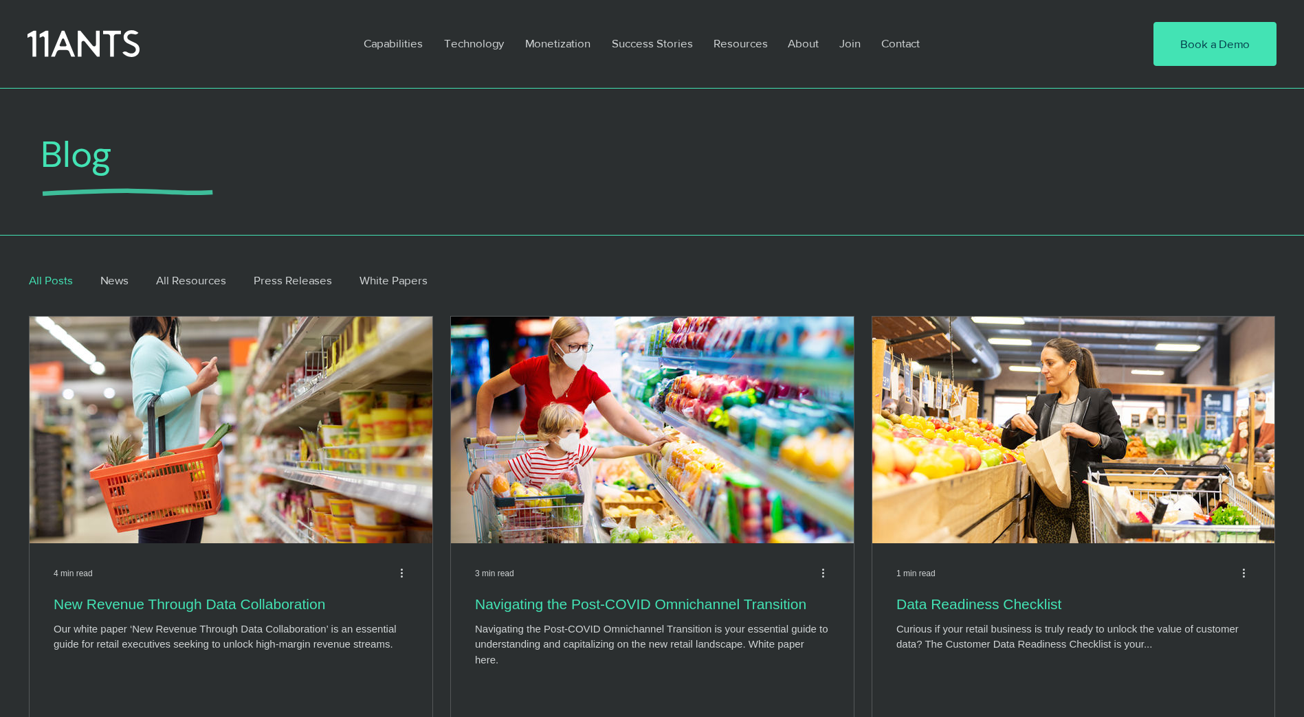
click at [435, 282] on ul "All Posts News All Resources Press Releases White Papers" at bounding box center [651, 280] width 1244 height 55
click at [395, 280] on link "White Papers" at bounding box center [393, 280] width 68 height 16
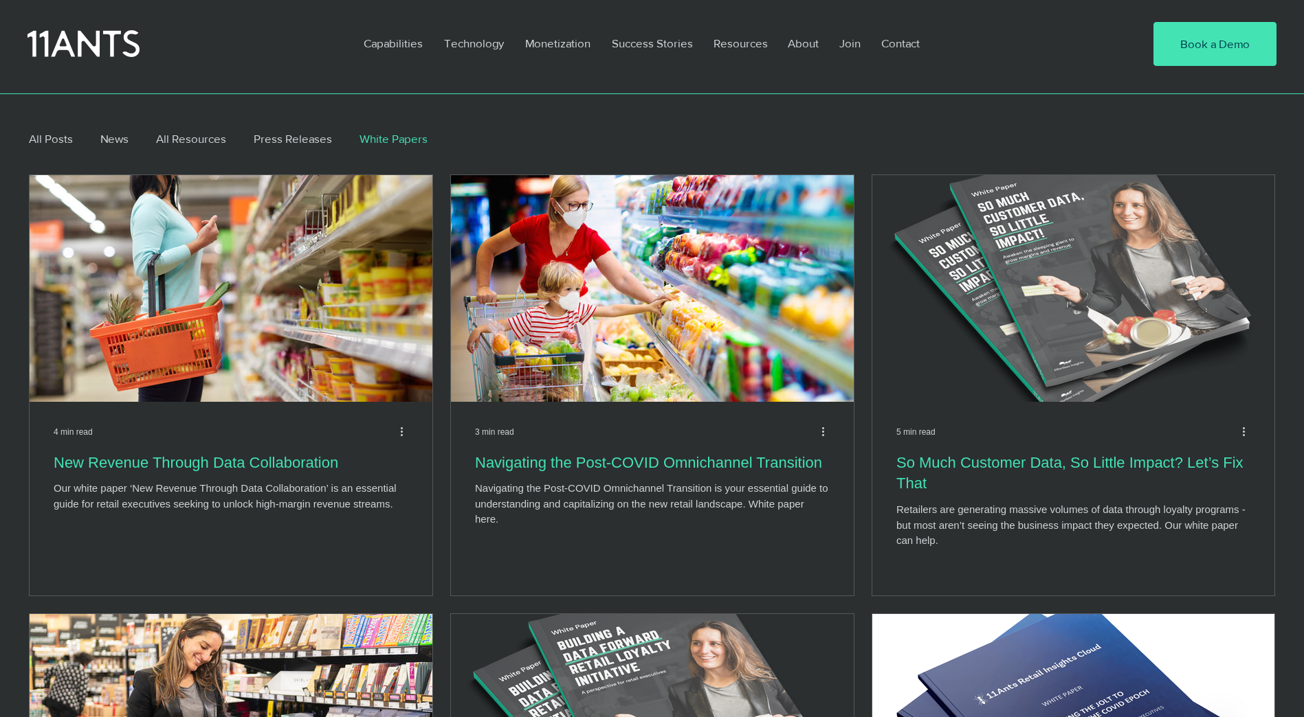
scroll to position [137, 0]
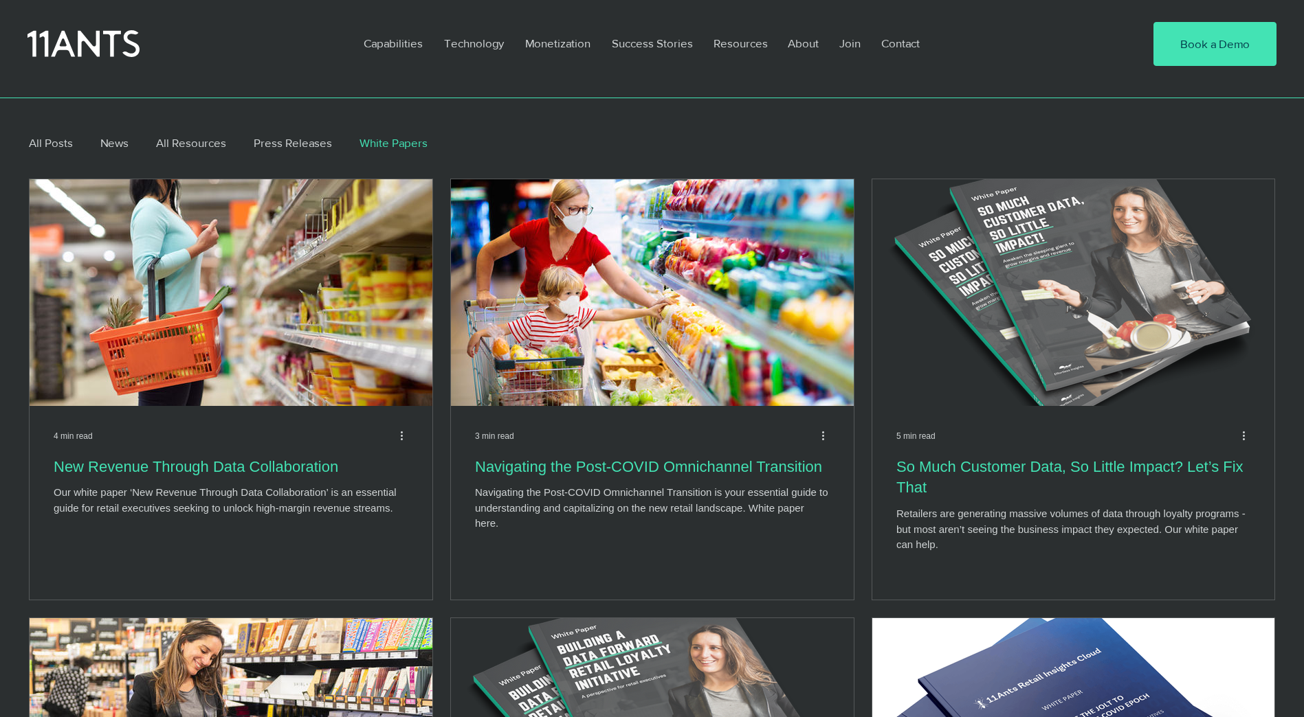
click at [341, 315] on img "Blog feed" at bounding box center [231, 292] width 404 height 227
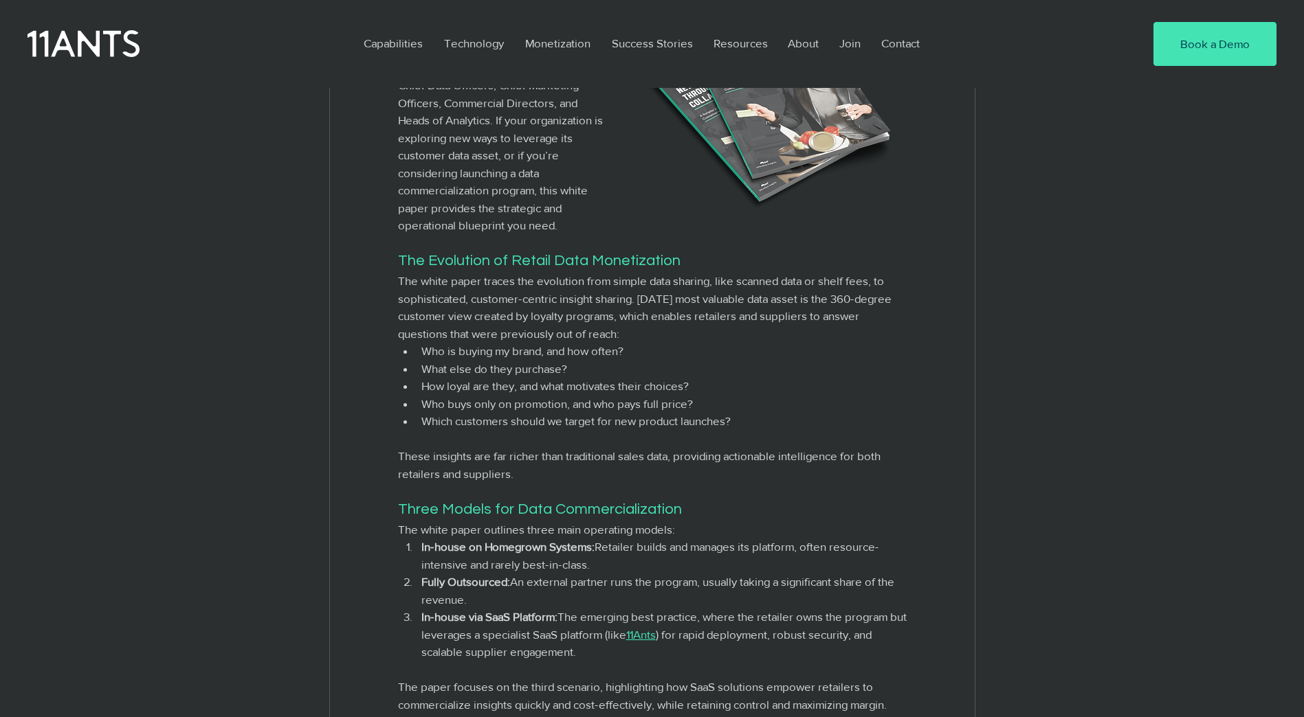
scroll to position [962, 0]
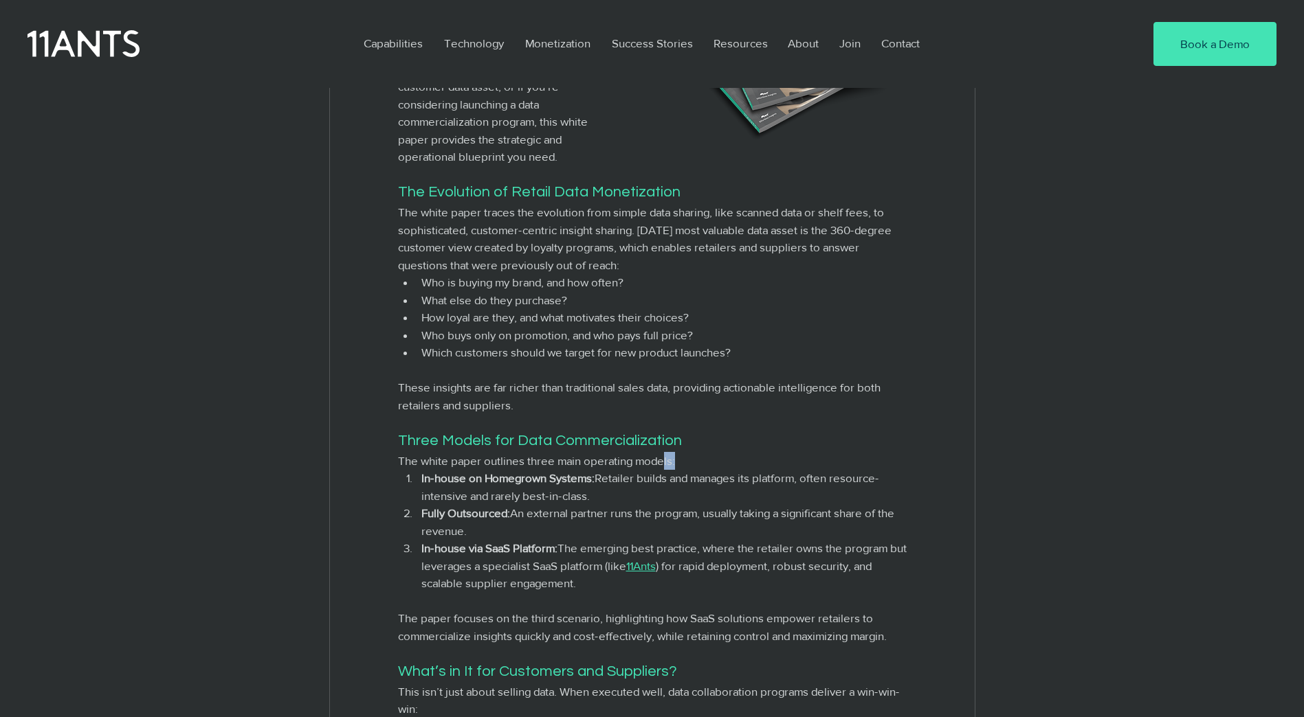
drag, startPoint x: 665, startPoint y: 502, endPoint x: 857, endPoint y: 500, distance: 192.4
click at [857, 470] on span "The white paper outlines three main operating models:" at bounding box center [652, 461] width 509 height 18
drag, startPoint x: 857, startPoint y: 500, endPoint x: 726, endPoint y: 541, distance: 136.9
click at [726, 539] on span "Fully Outsourced: An external partner runs the program, usually taking a signif…" at bounding box center [663, 521] width 485 height 35
drag, startPoint x: 523, startPoint y: 547, endPoint x: 829, endPoint y: 541, distance: 306.6
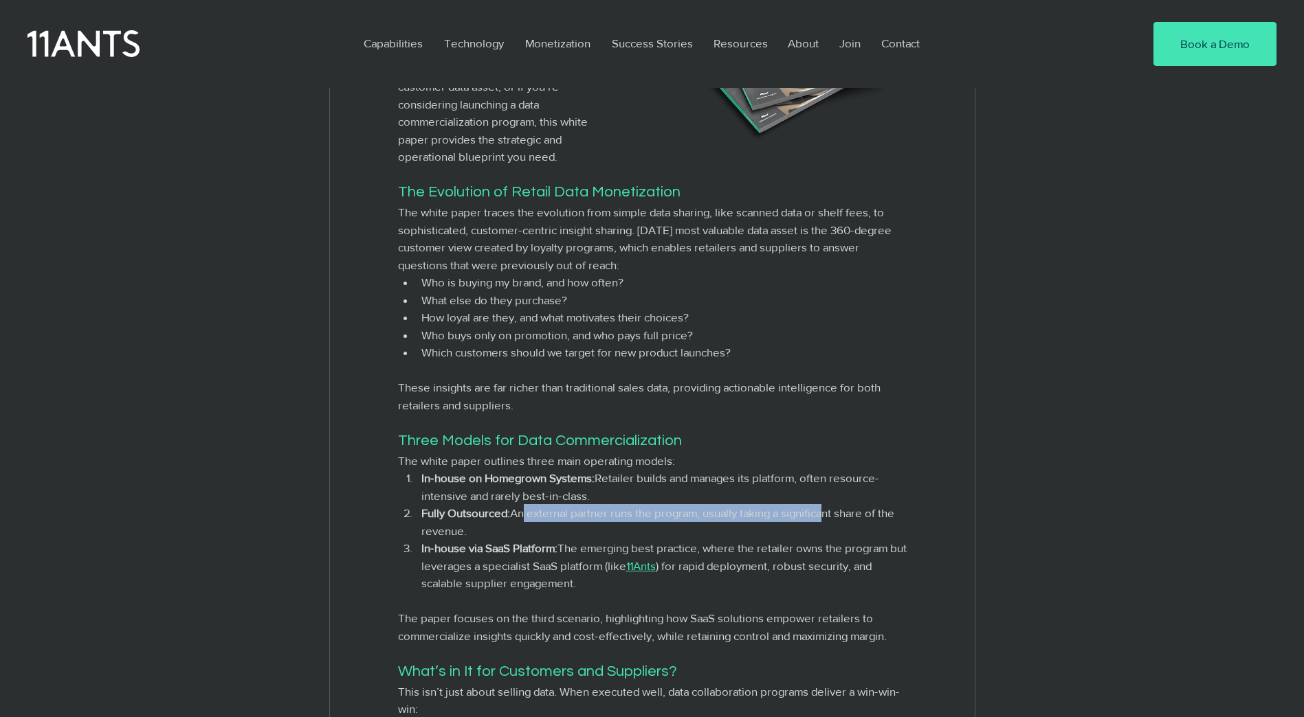
click at [829, 539] on span "Fully Outsourced: An external partner runs the program, usually taking a signif…" at bounding box center [663, 521] width 485 height 35
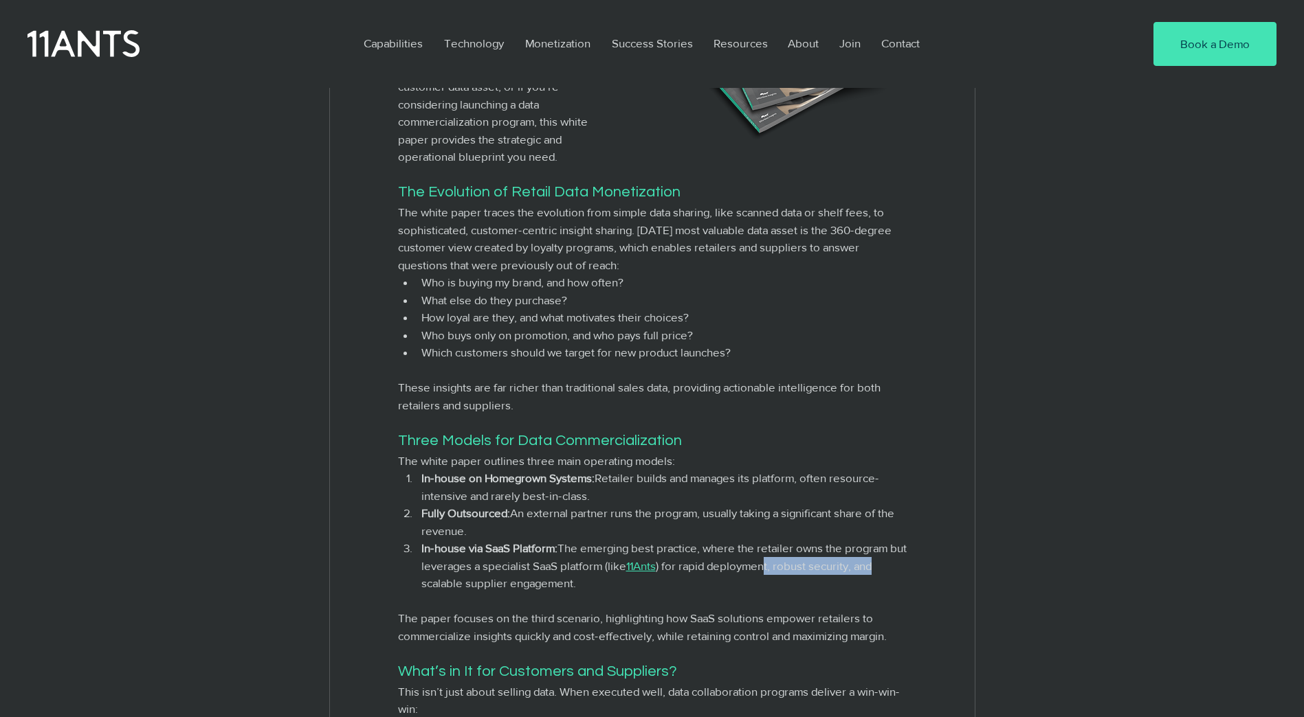
drag, startPoint x: 790, startPoint y: 599, endPoint x: 902, endPoint y: 605, distance: 111.5
click at [874, 590] on span ") for rapid deployment, robust security, and scalable supplier engagement." at bounding box center [647, 574] width 453 height 31
click at [516, 590] on span ") for rapid deployment, robust security, and scalable supplier engagement." at bounding box center [647, 574] width 453 height 31
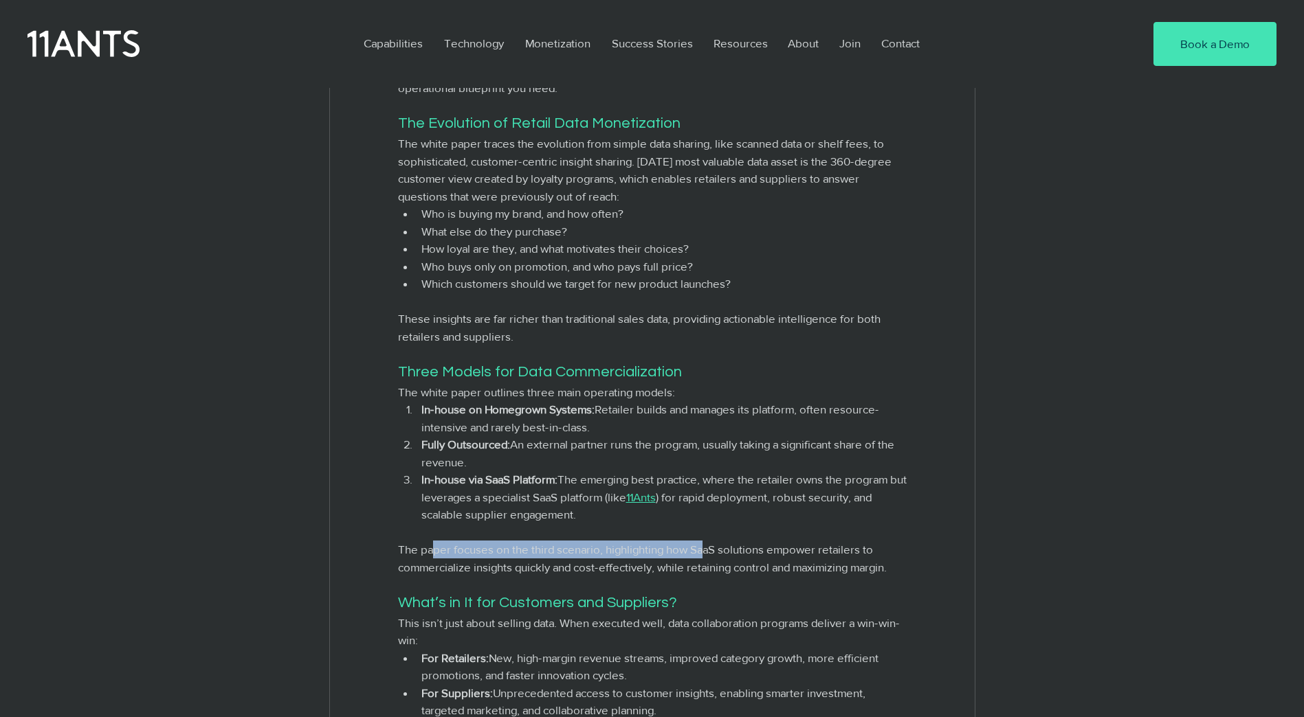
drag, startPoint x: 435, startPoint y: 586, endPoint x: 719, endPoint y: 589, distance: 283.8
click at [719, 574] on span "The paper focuses on the third scenario, highlighting how SaaS solutions empowe…" at bounding box center [642, 558] width 489 height 31
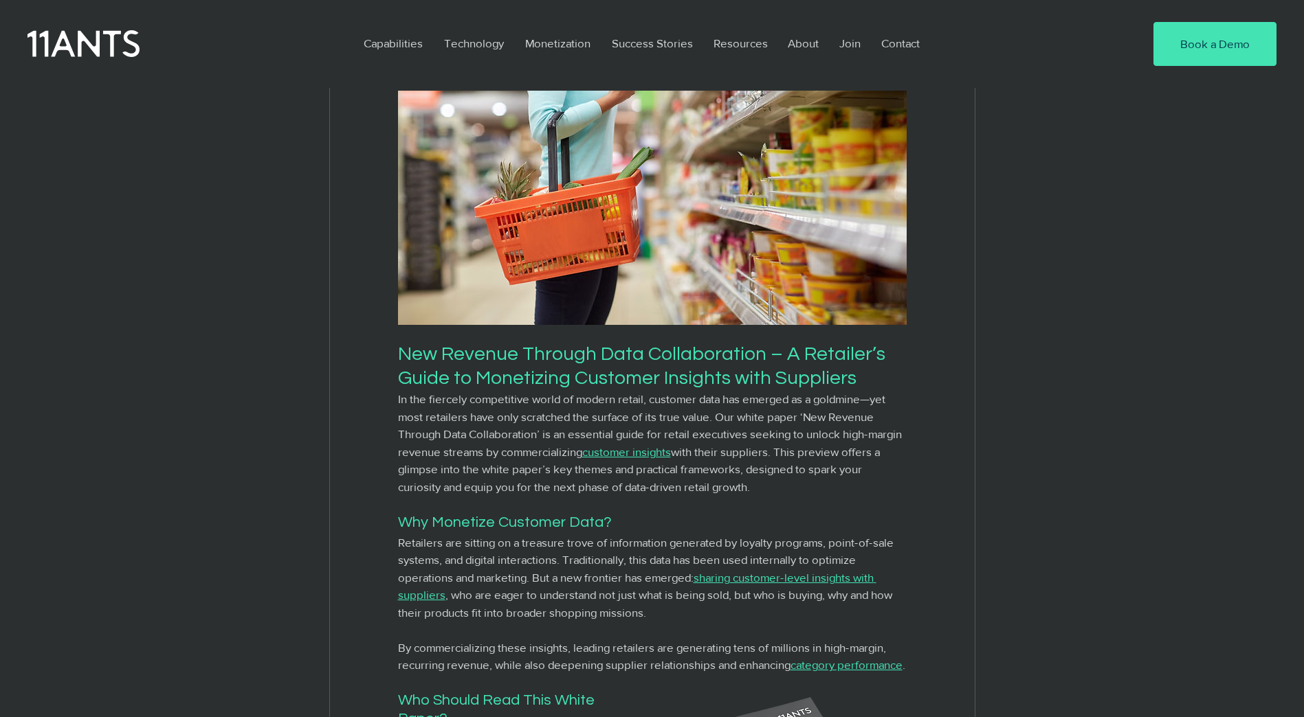
scroll to position [0, 0]
